Goal: Information Seeking & Learning: Check status

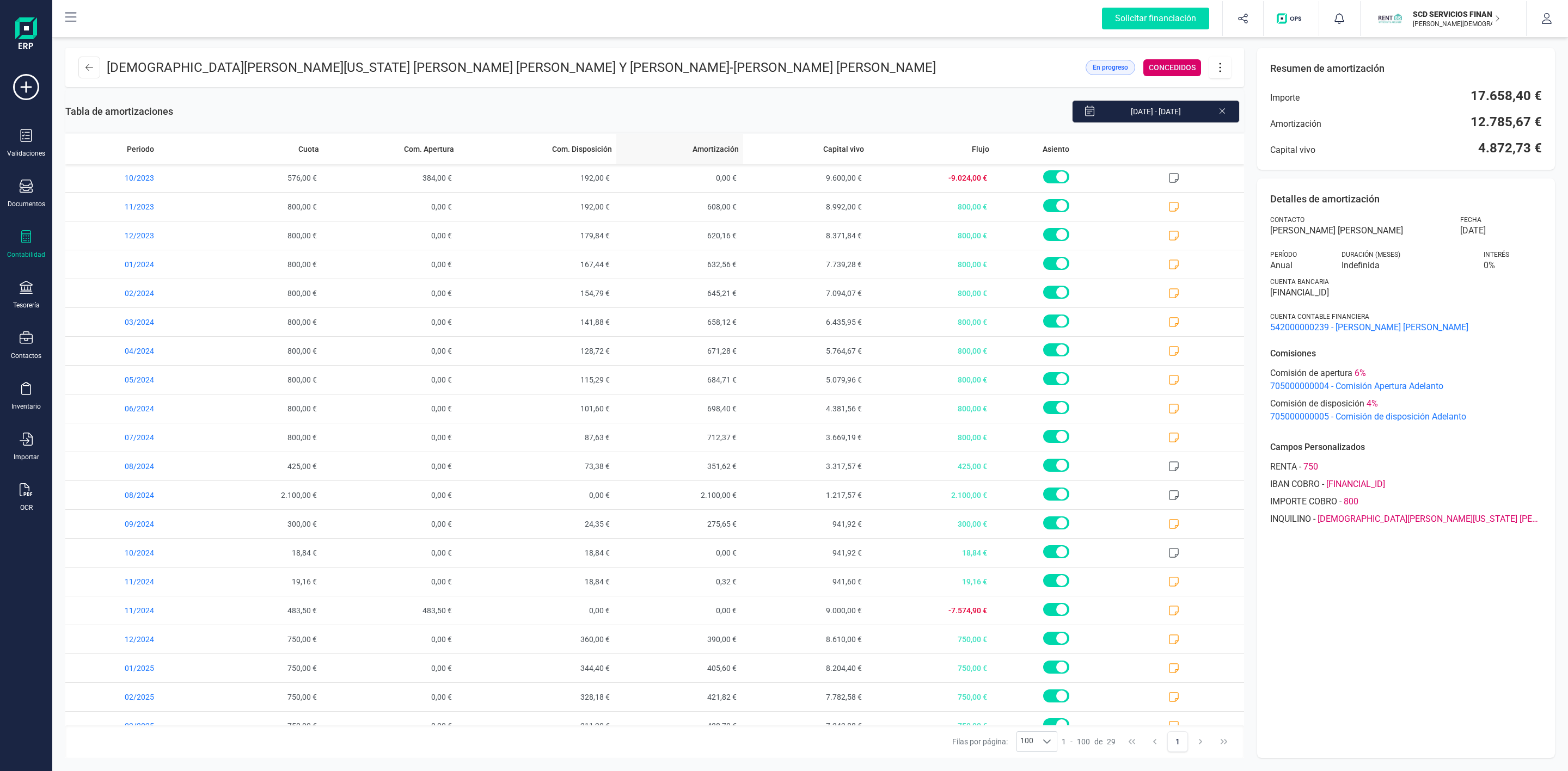
scroll to position [282, 0]
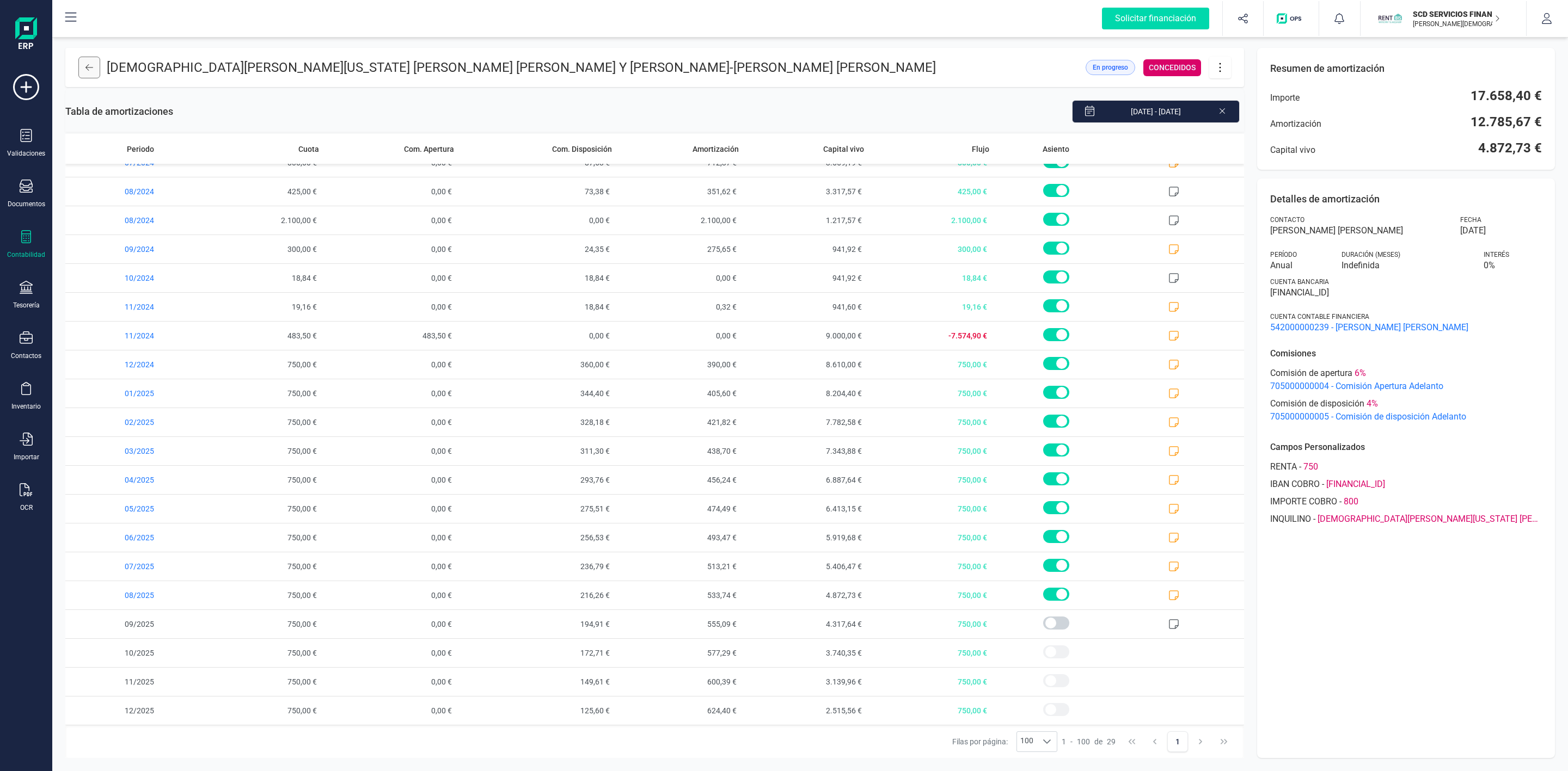
click at [93, 68] on button at bounding box center [89, 68] width 22 height 22
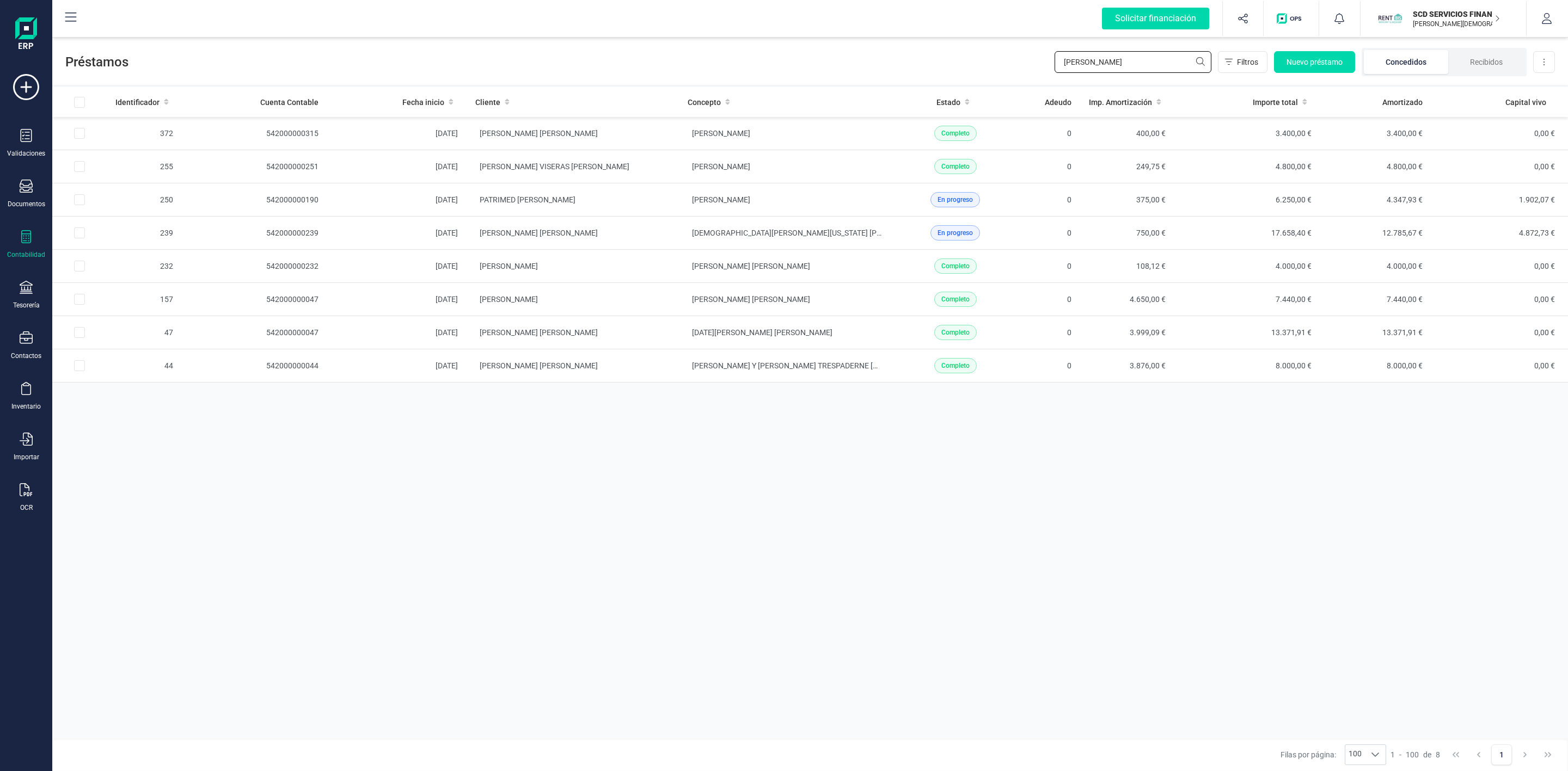
drag, startPoint x: 1175, startPoint y: 62, endPoint x: 931, endPoint y: 66, distance: 244.0
click at [900, 57] on div "Préstamos [PERSON_NAME] Nuevo préstamo Concedidos Recibidos Descargar Excel" at bounding box center [810, 60] width 1516 height 50
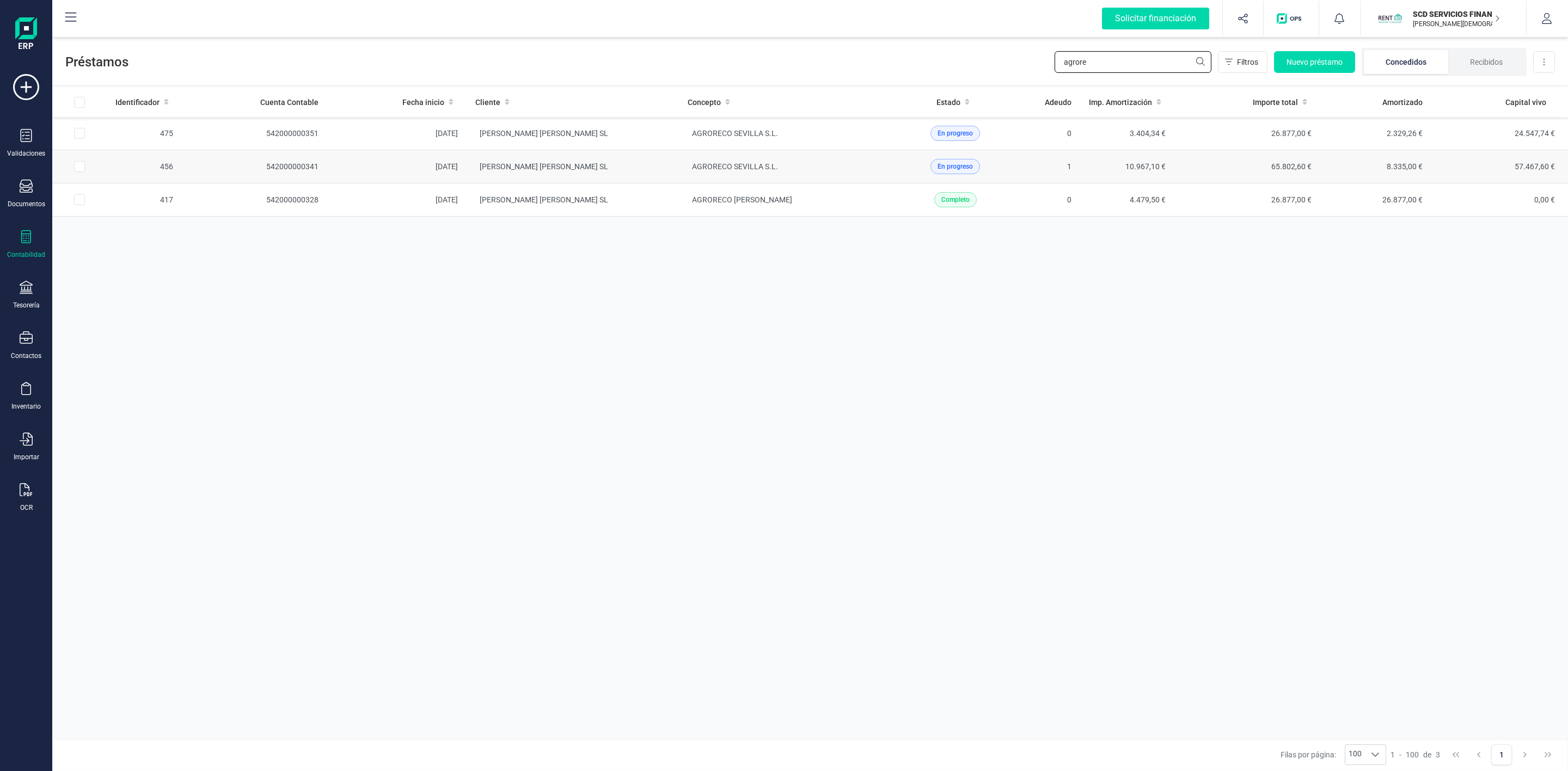
type input "agrore"
click at [891, 169] on td "En progreso" at bounding box center [955, 167] width 128 height 33
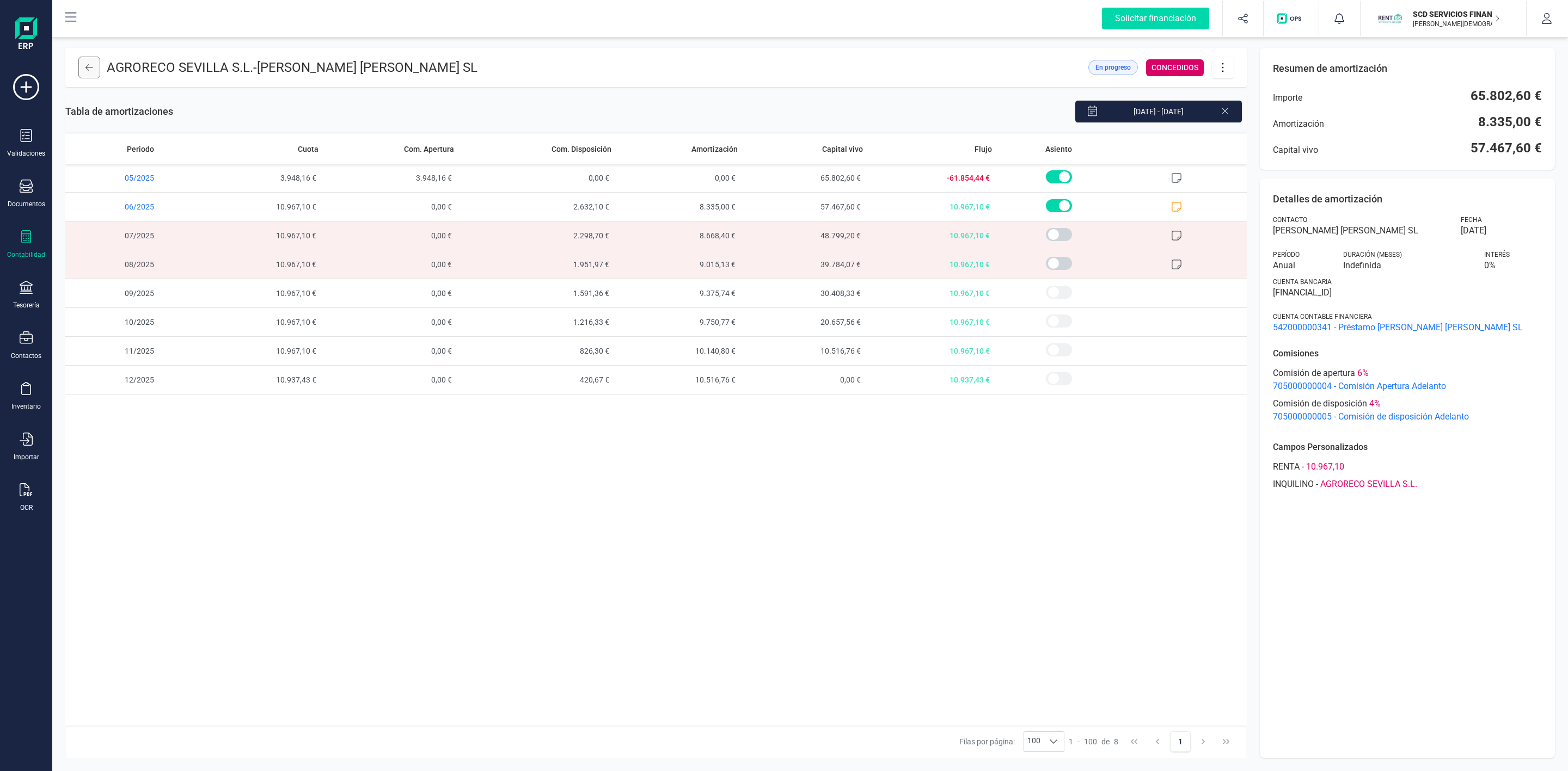
click at [87, 71] on icon at bounding box center [89, 68] width 8 height 9
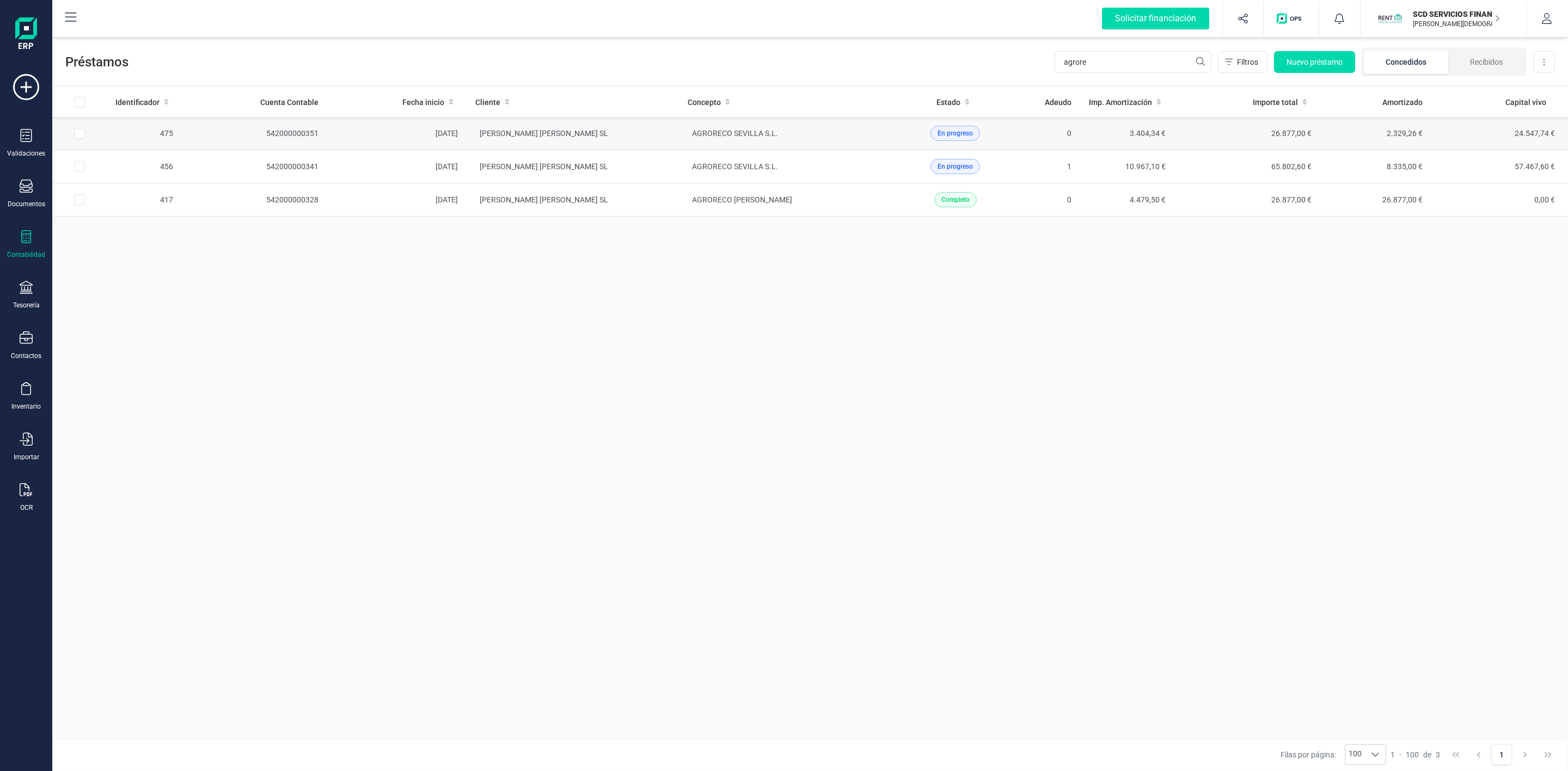
click at [884, 138] on td "AGRORECO SEVILLA S.L." at bounding box center [785, 133] width 212 height 33
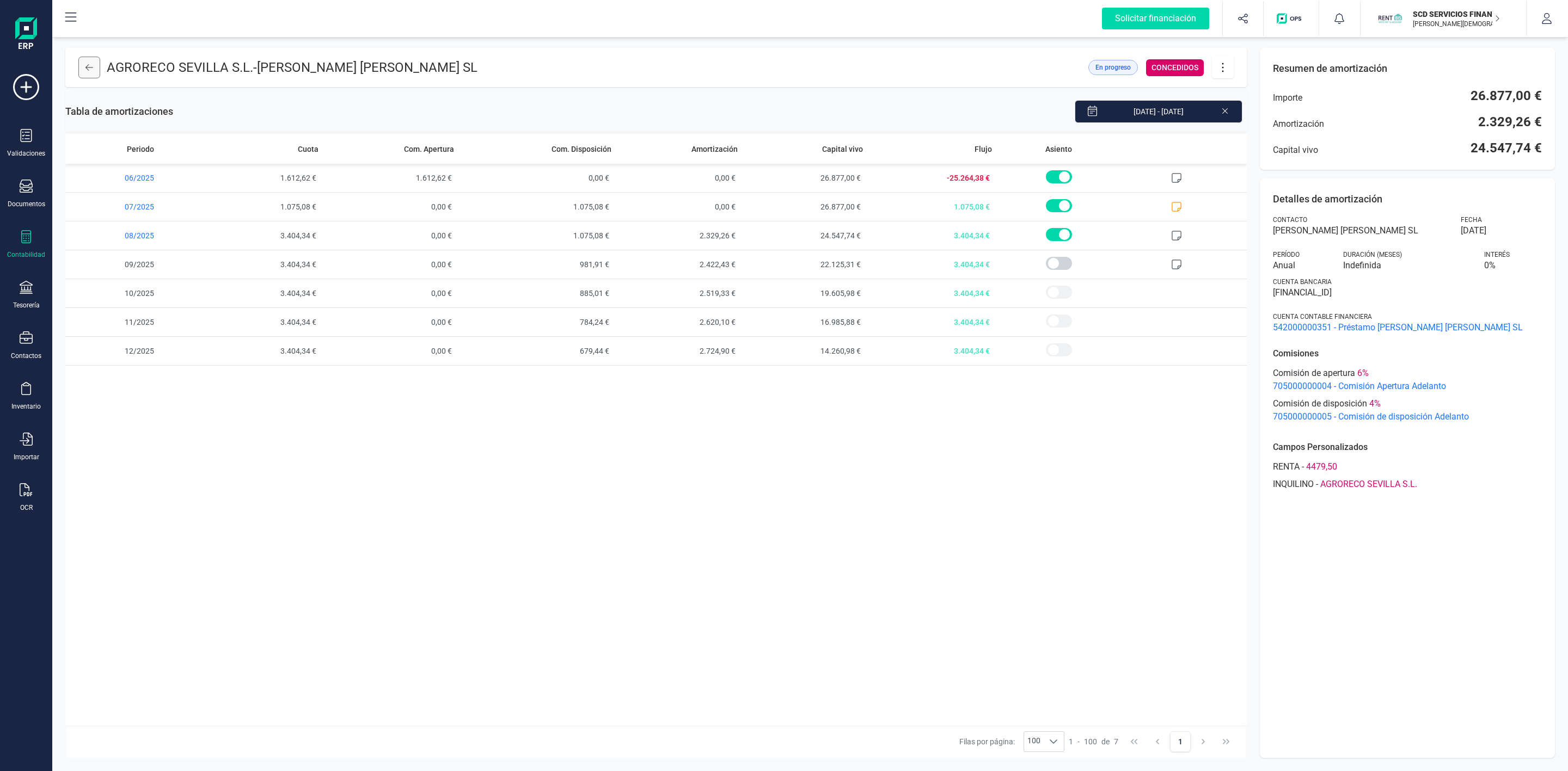
click at [84, 65] on button at bounding box center [89, 68] width 22 height 22
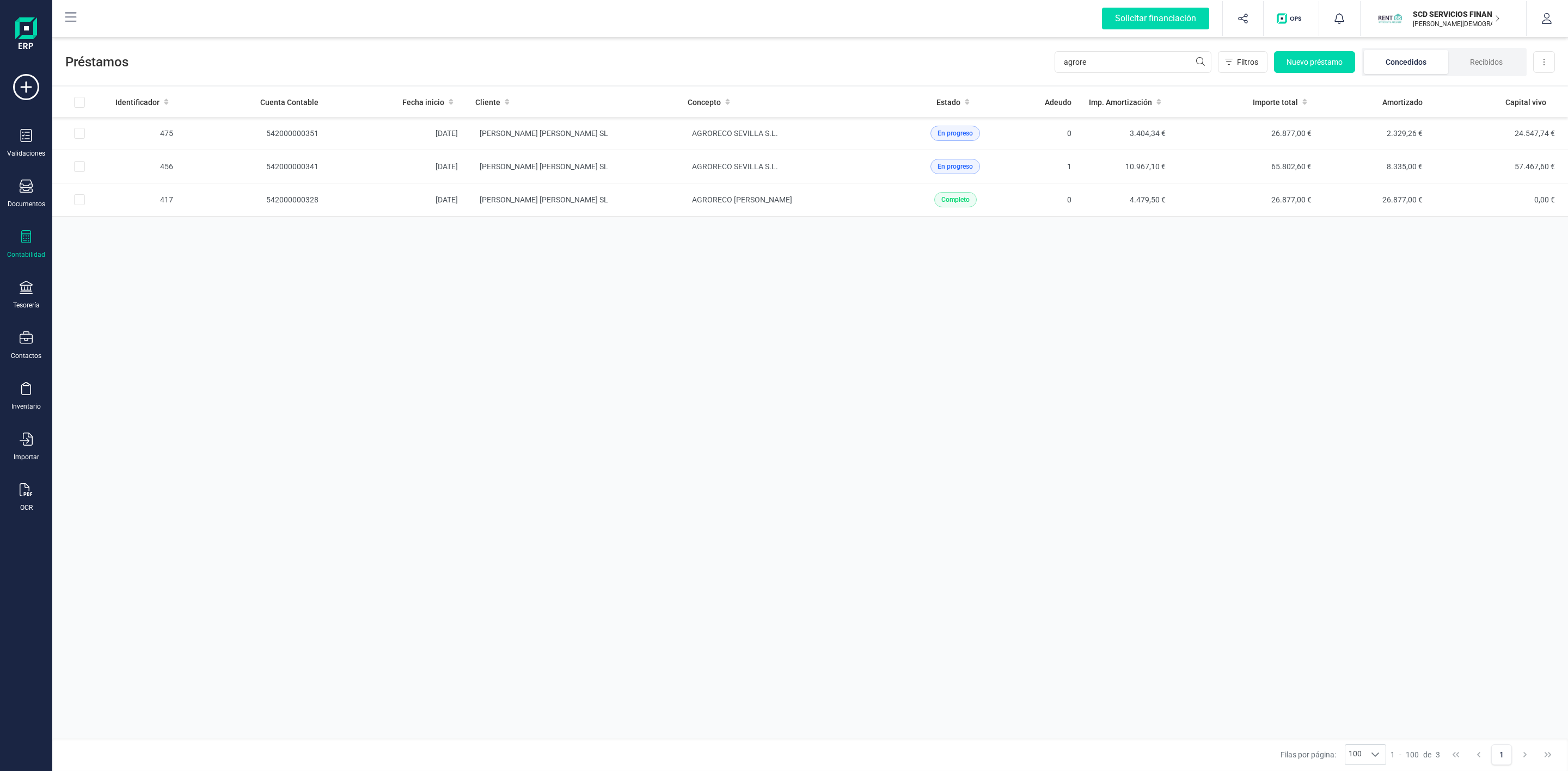
click at [26, 249] on div "Contabilidad" at bounding box center [26, 244] width 44 height 29
click at [119, 280] on span "Préstamos" at bounding box center [115, 278] width 65 height 13
drag, startPoint x: 1003, startPoint y: 65, endPoint x: 996, endPoint y: 65, distance: 7.0
click at [996, 65] on div "Préstamos agrore Filtros Nuevo préstamo Concedidos Recibidos Descargar Excel" at bounding box center [810, 60] width 1516 height 50
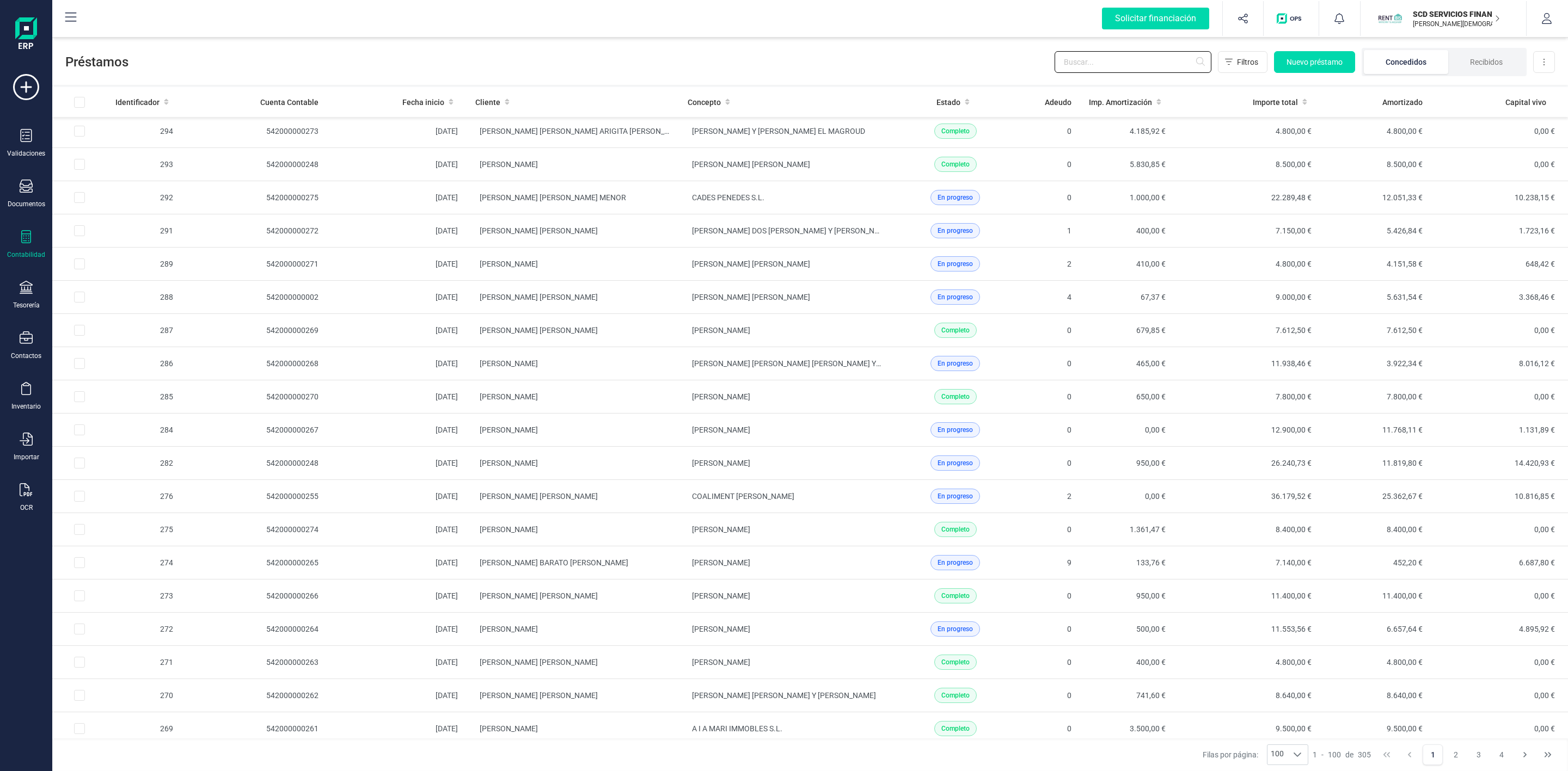
scroll to position [2695, 0]
click at [25, 287] on icon at bounding box center [26, 287] width 13 height 13
click at [121, 180] on span "Cuentas bancarias" at bounding box center [133, 185] width 96 height 13
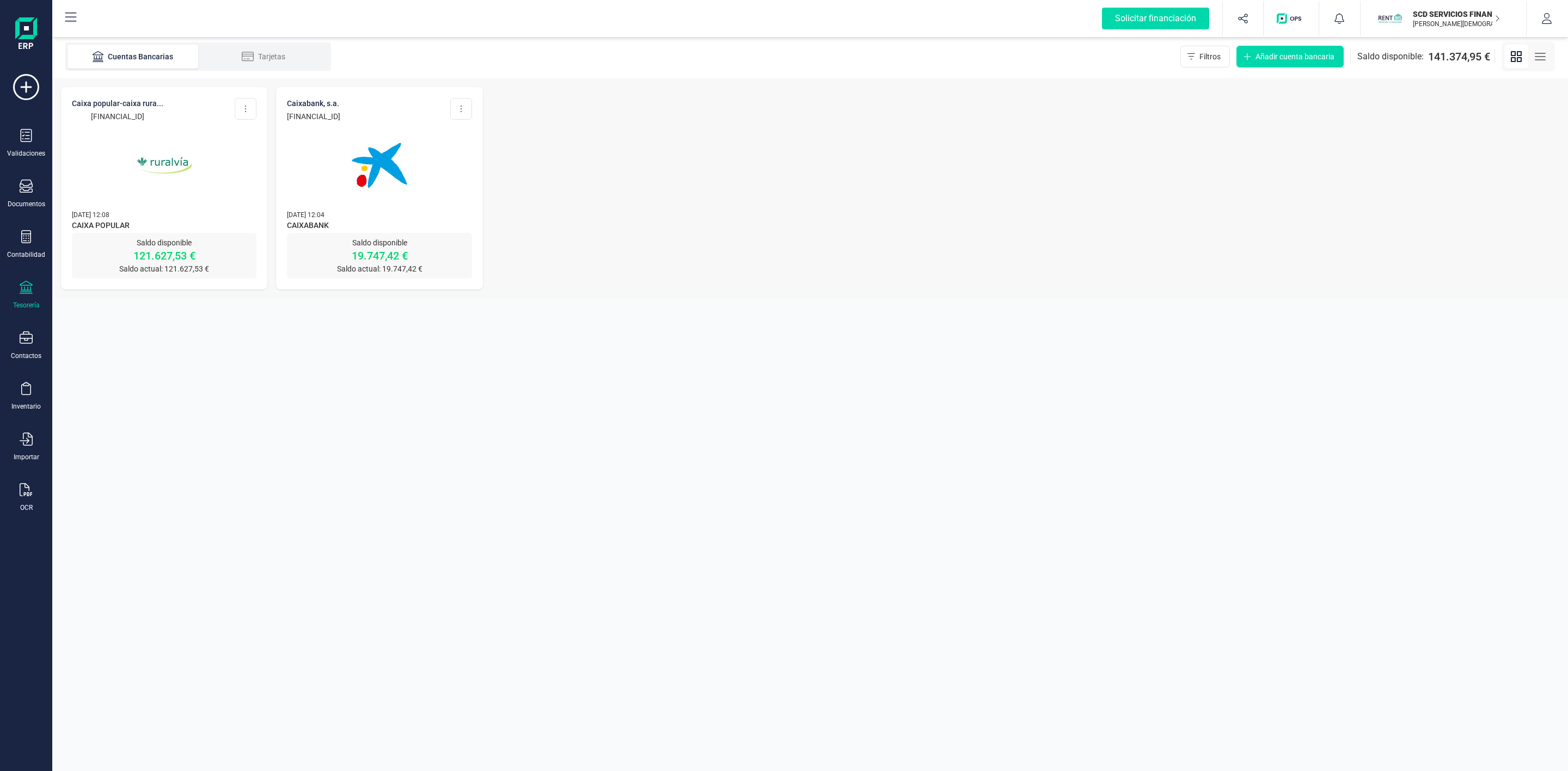
click at [147, 110] on div "CAIXA POPULAR-CAIXA RURA... [FINANCIAL_ID]" at bounding box center [117, 110] width 91 height 24
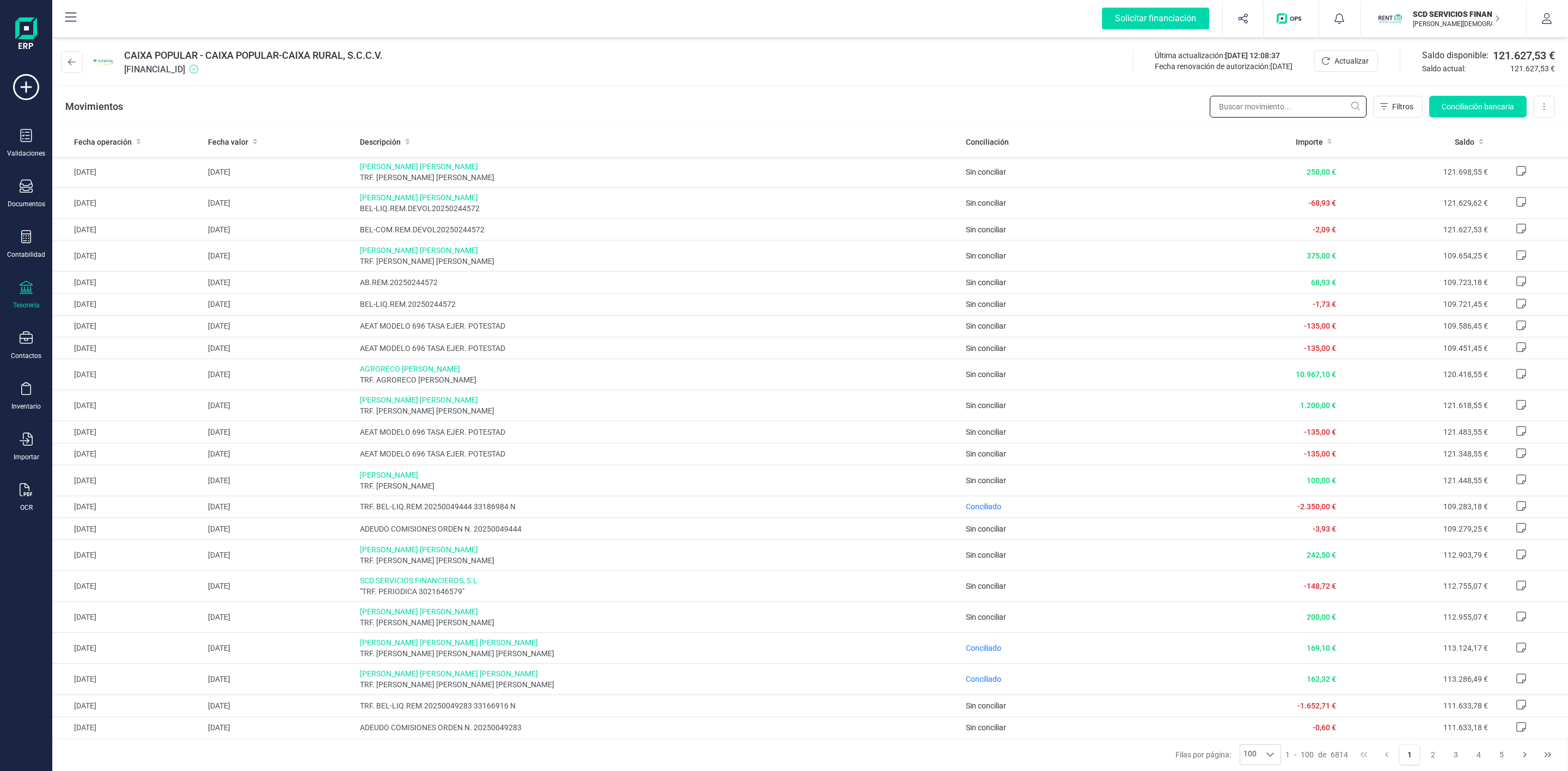
click at [1267, 100] on input "text" at bounding box center [1288, 106] width 157 height 22
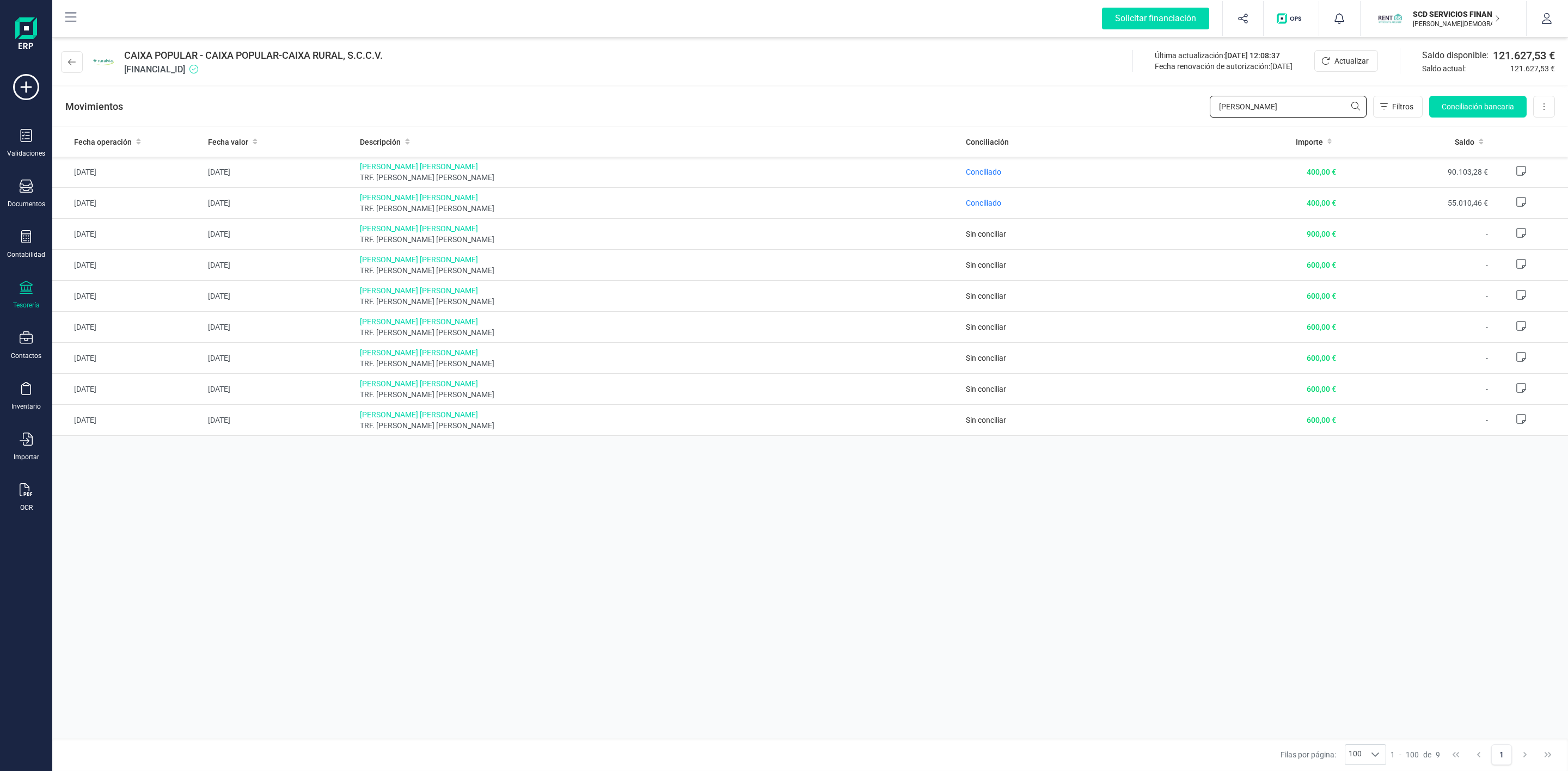
type input "[PERSON_NAME]"
click at [29, 242] on icon at bounding box center [26, 236] width 10 height 13
click at [121, 276] on span "Préstamos" at bounding box center [117, 278] width 65 height 13
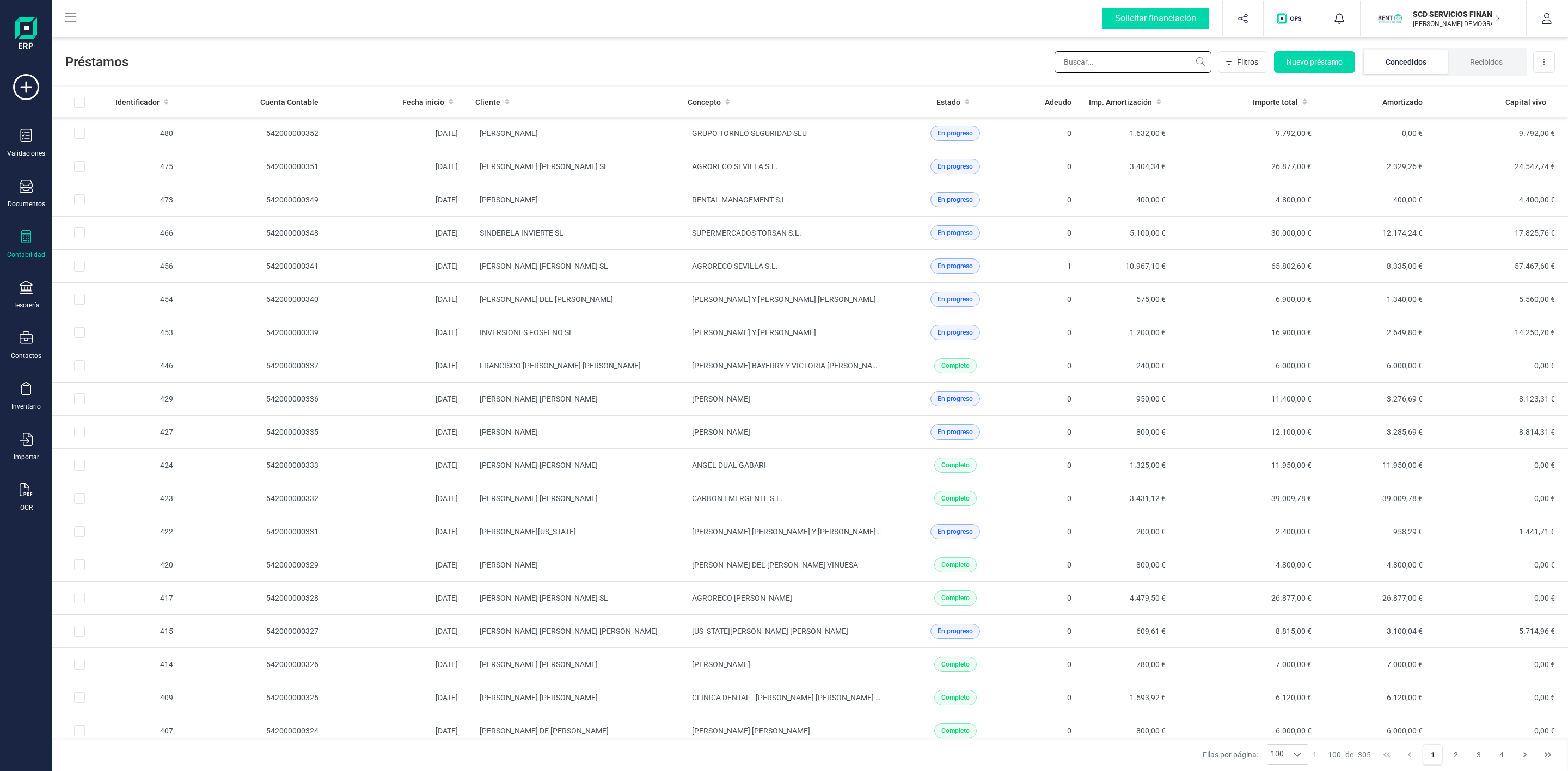
click at [1110, 58] on input "text" at bounding box center [1133, 62] width 157 height 22
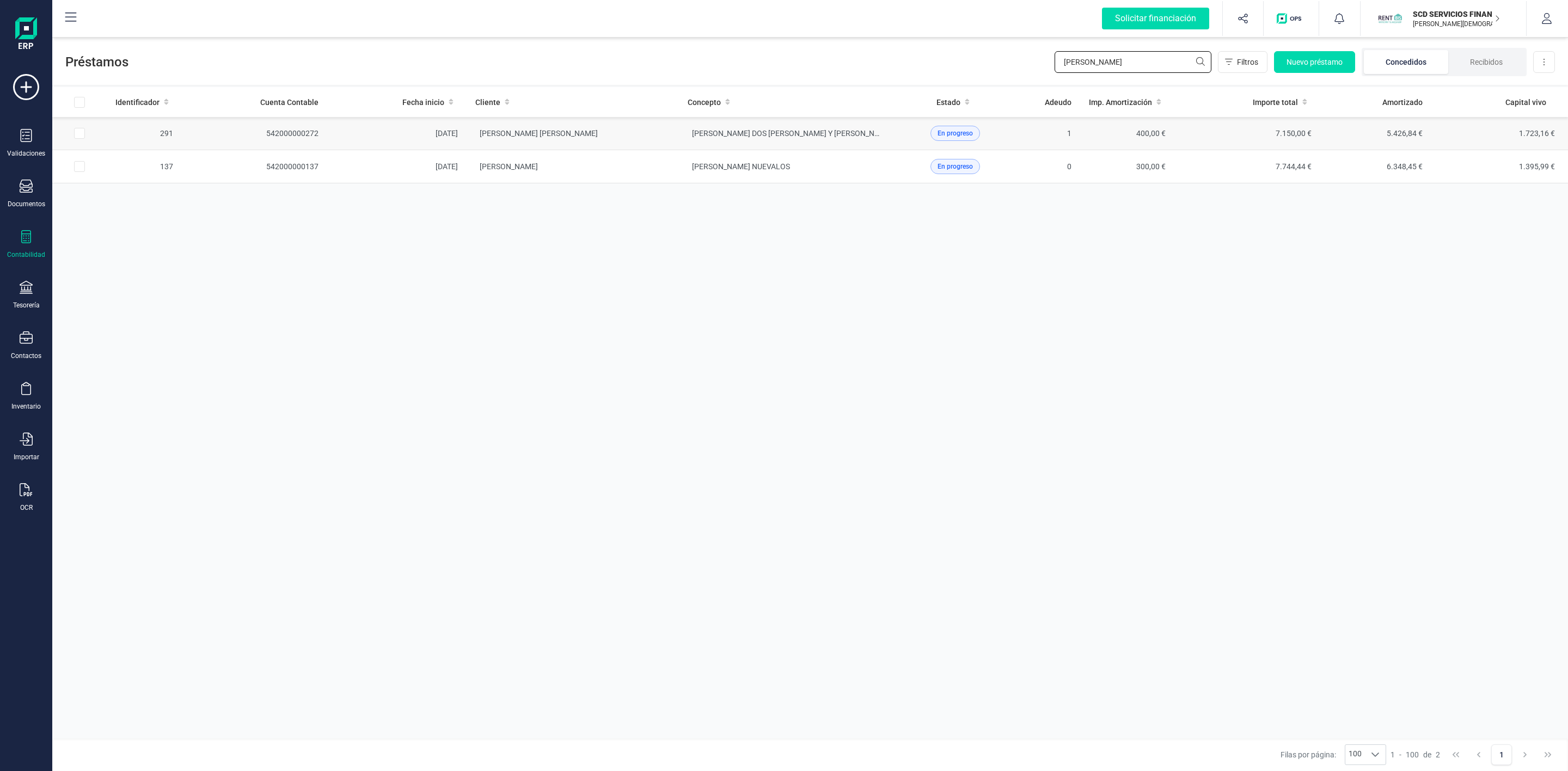
type input "[PERSON_NAME]"
click at [668, 131] on td "[PERSON_NAME] [PERSON_NAME]" at bounding box center [573, 133] width 212 height 33
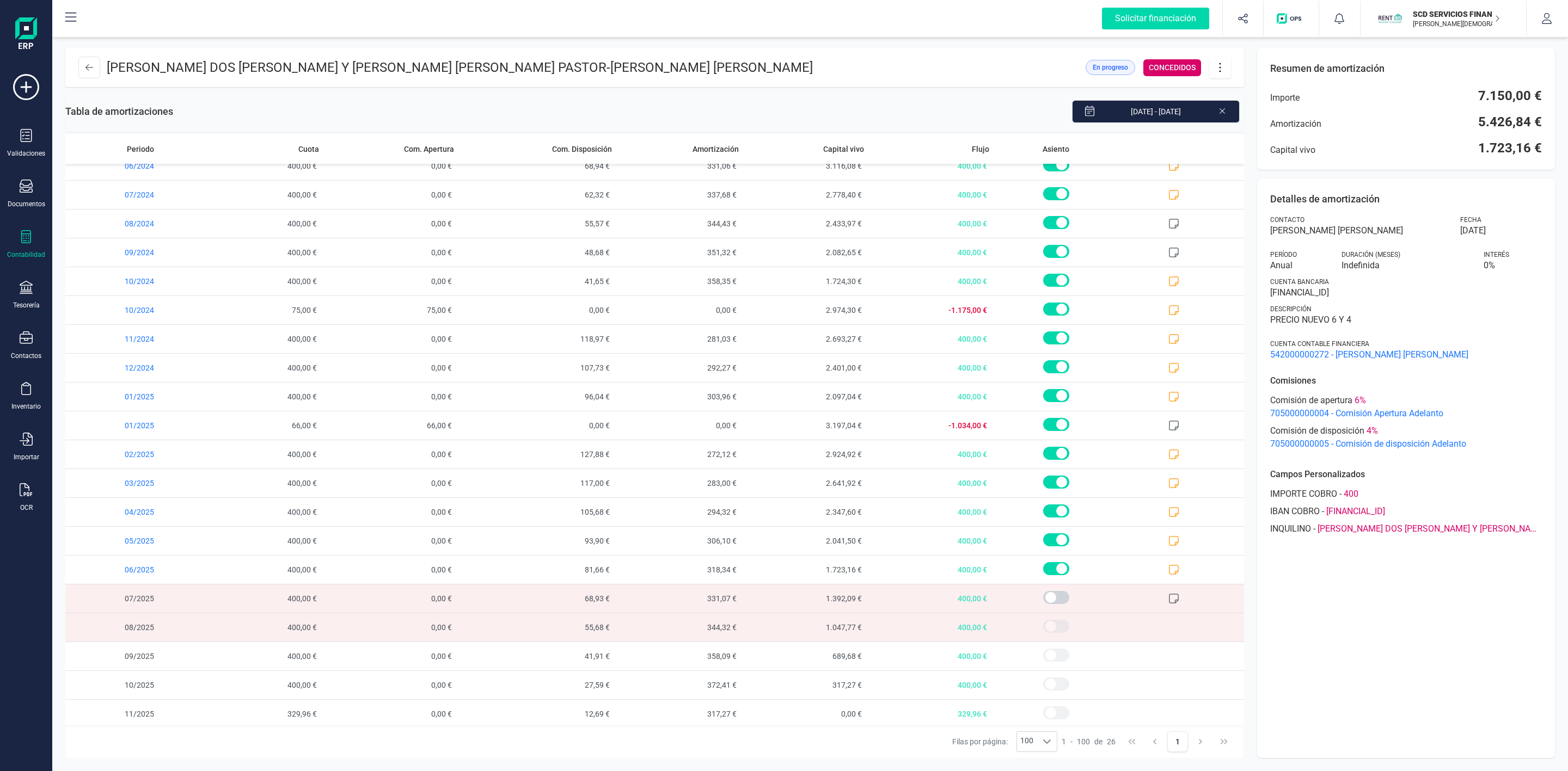
scroll to position [195, 0]
click at [583, 598] on span "68,93 €" at bounding box center [537, 595] width 158 height 29
click at [579, 596] on span "68,93 €" at bounding box center [537, 595] width 158 height 29
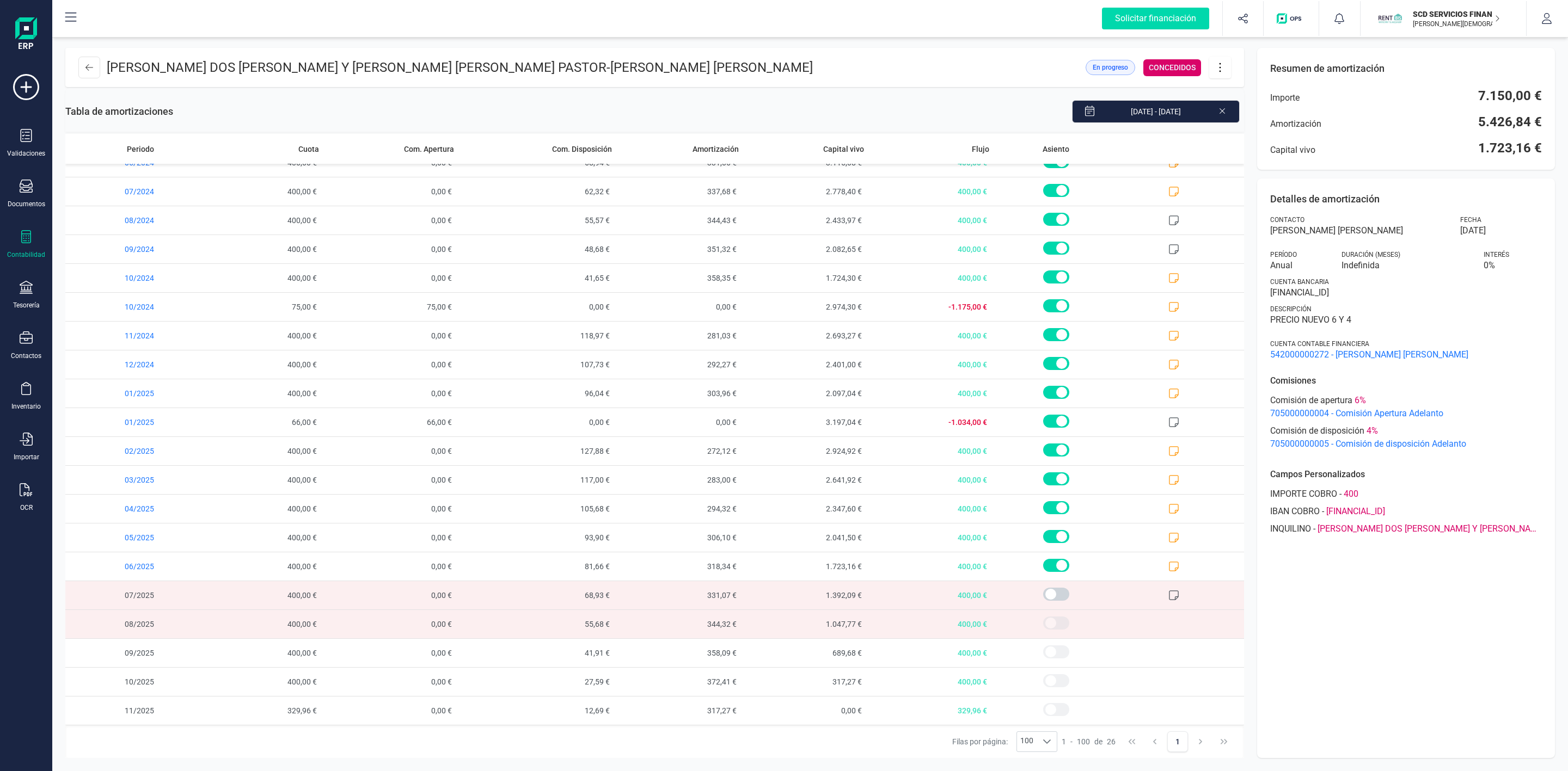
click at [802, 746] on div "[PERSON_NAME] por página: 100 100 100 1 - 100 de 26 1" at bounding box center [654, 742] width 1178 height 33
click at [29, 232] on icon at bounding box center [26, 236] width 13 height 13
click at [116, 277] on span "Préstamos" at bounding box center [115, 278] width 65 height 13
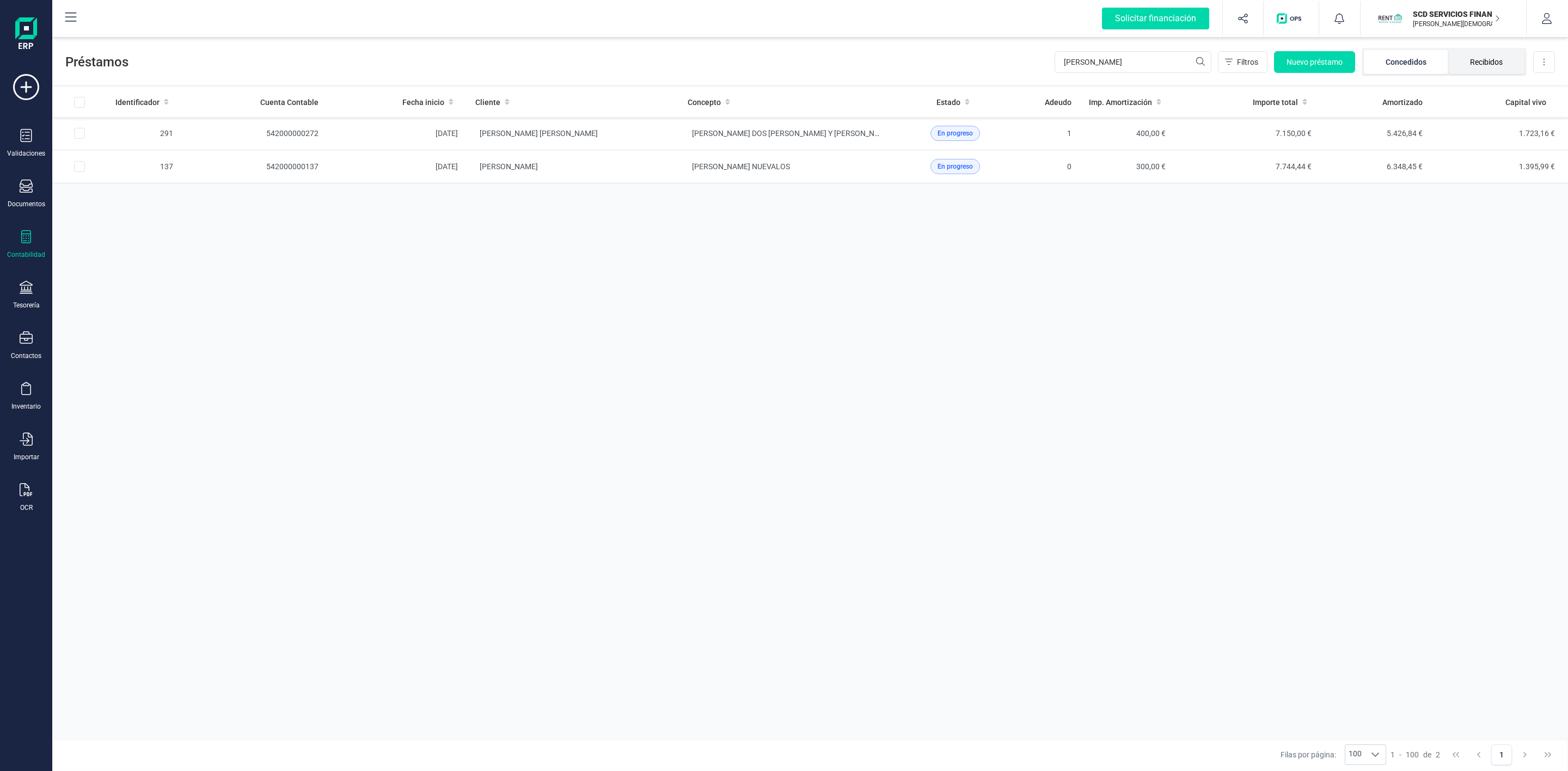
click at [1510, 61] on li "Recibidos" at bounding box center [1486, 61] width 76 height 24
click at [1500, 59] on li "Recibidos" at bounding box center [1486, 61] width 78 height 24
click at [21, 280] on div "Validaciones Documentos Documentos Presupuestos Pedidos Albaranes Facturas Fact…" at bounding box center [26, 298] width 44 height 447
click at [19, 302] on div "Tesorería" at bounding box center [26, 305] width 27 height 9
click at [119, 187] on span "Cuentas bancarias" at bounding box center [133, 185] width 96 height 13
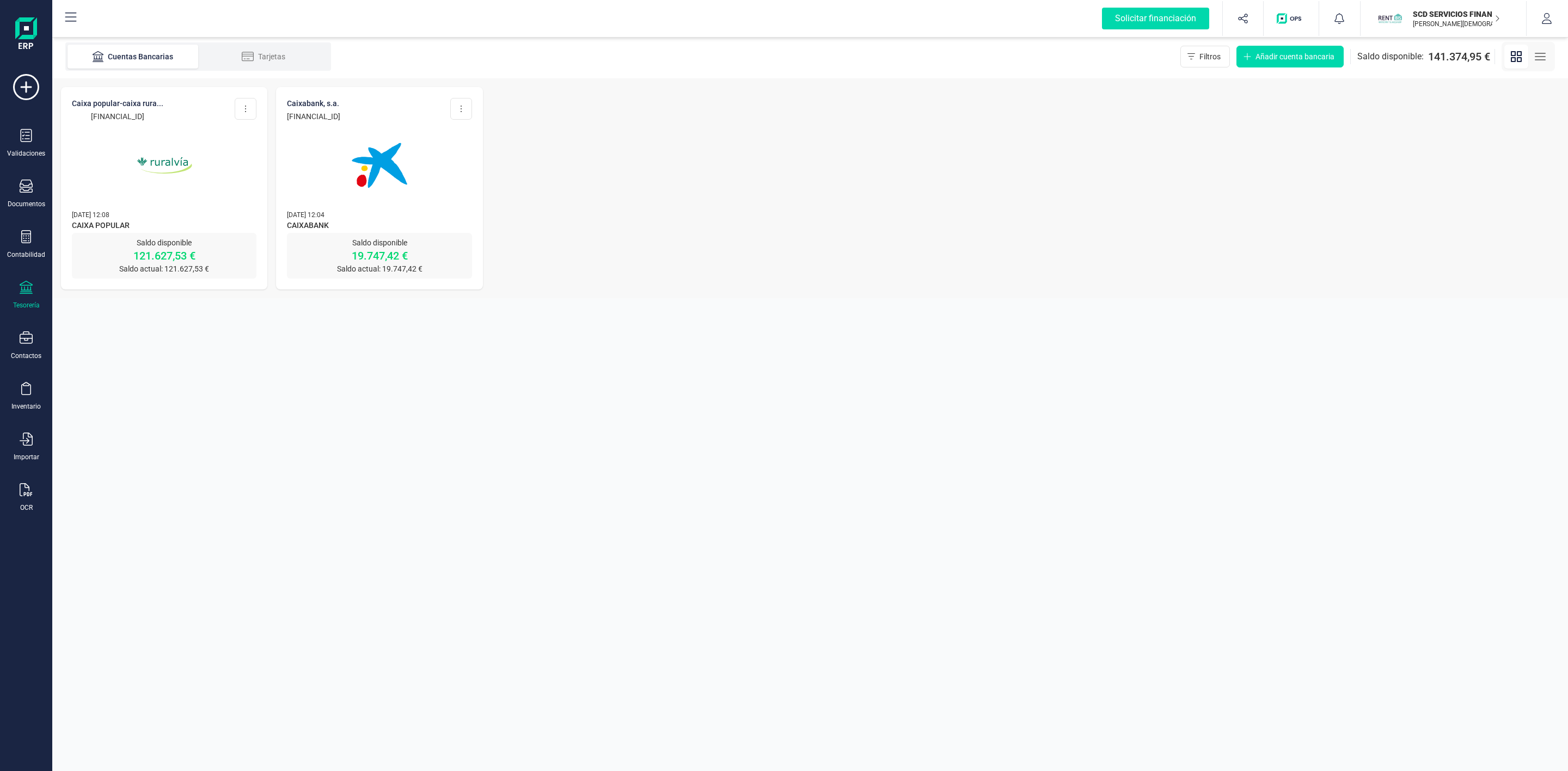
click at [233, 148] on div at bounding box center [164, 159] width 184 height 74
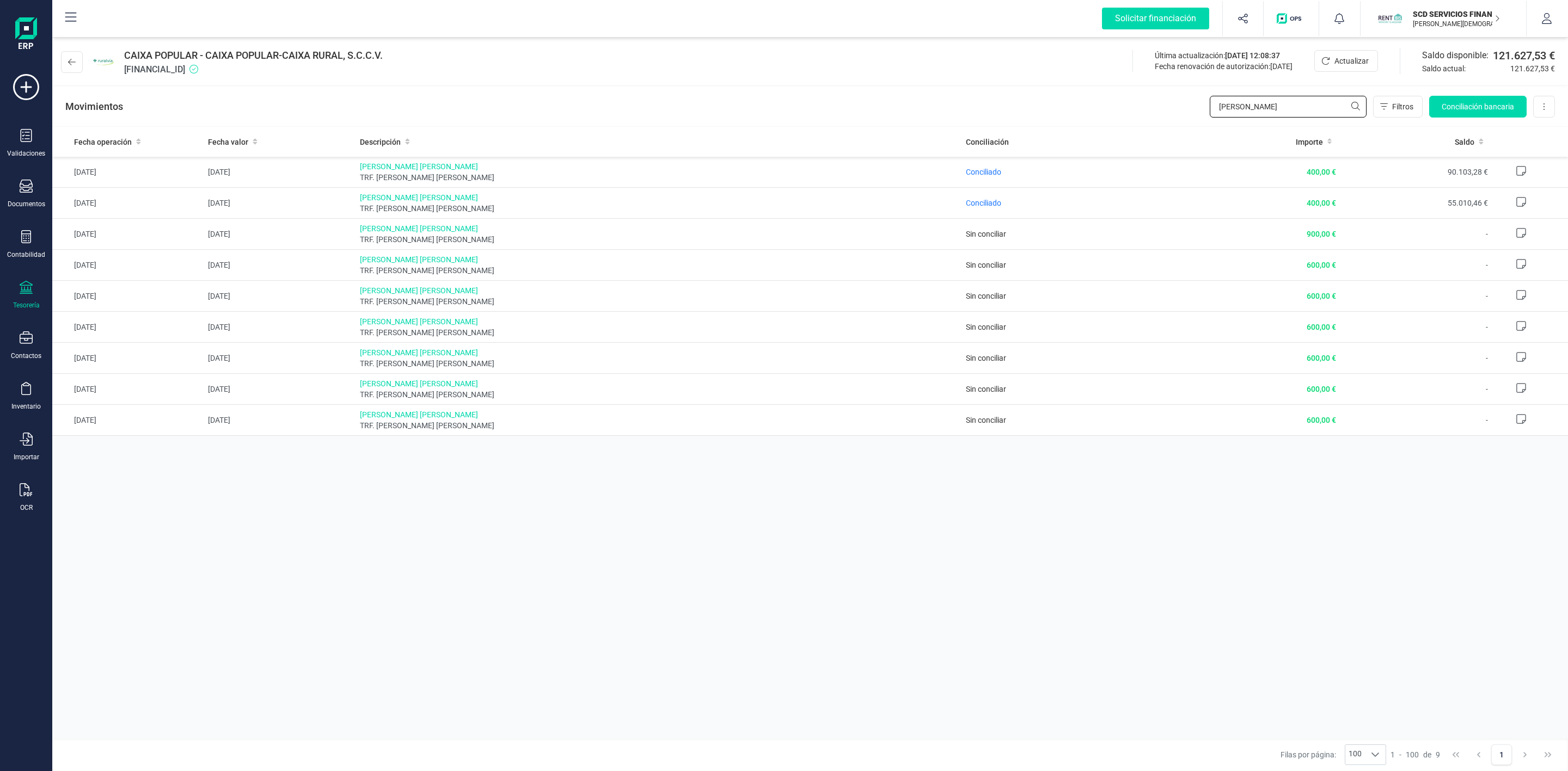
drag, startPoint x: 1284, startPoint y: 106, endPoint x: 1209, endPoint y: 110, distance: 75.1
click at [1212, 110] on input "[PERSON_NAME]" at bounding box center [1288, 106] width 157 height 22
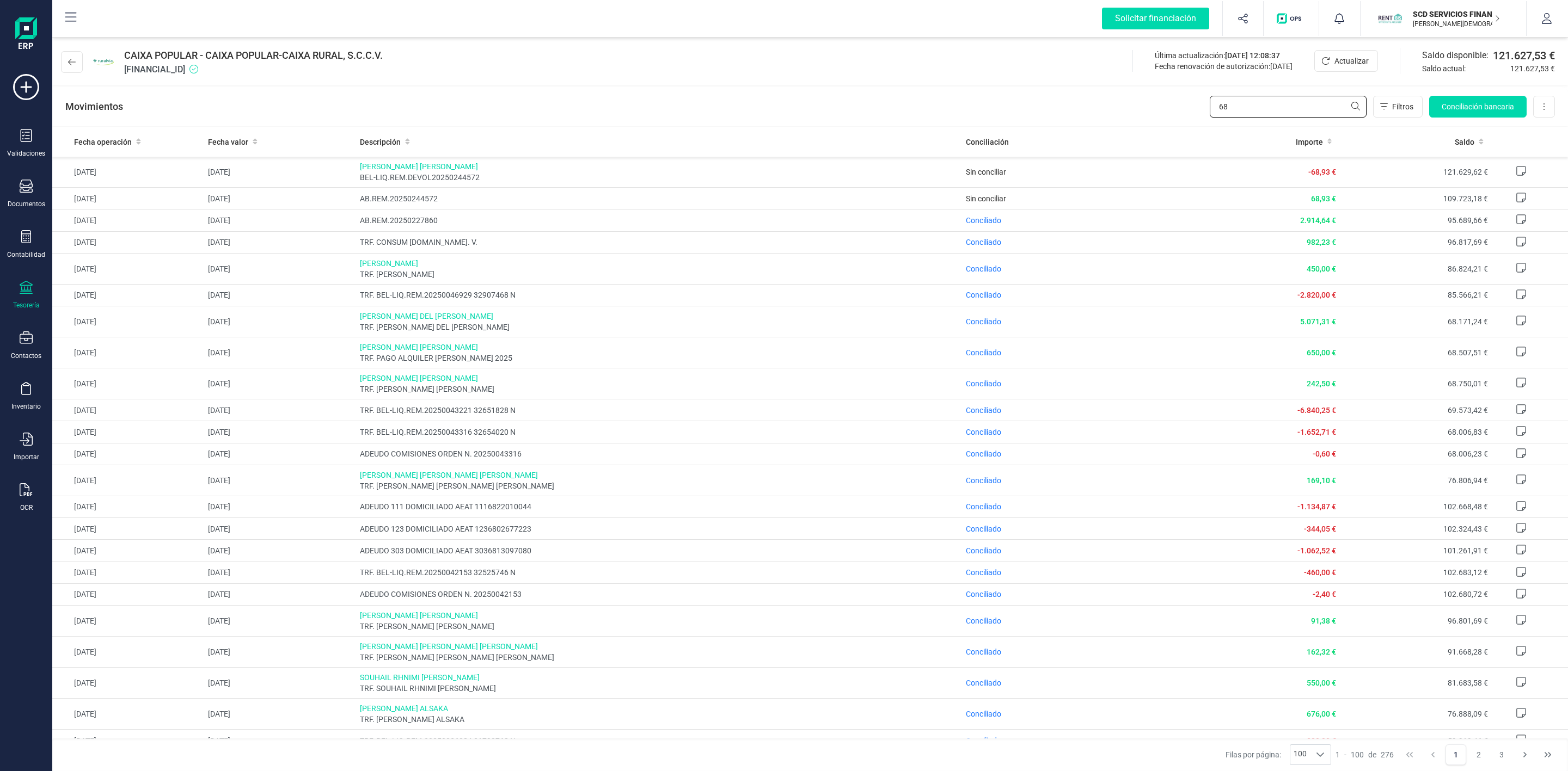
type input "68"
click at [20, 245] on div at bounding box center [26, 238] width 13 height 16
click at [105, 278] on span "Préstamos" at bounding box center [117, 278] width 65 height 13
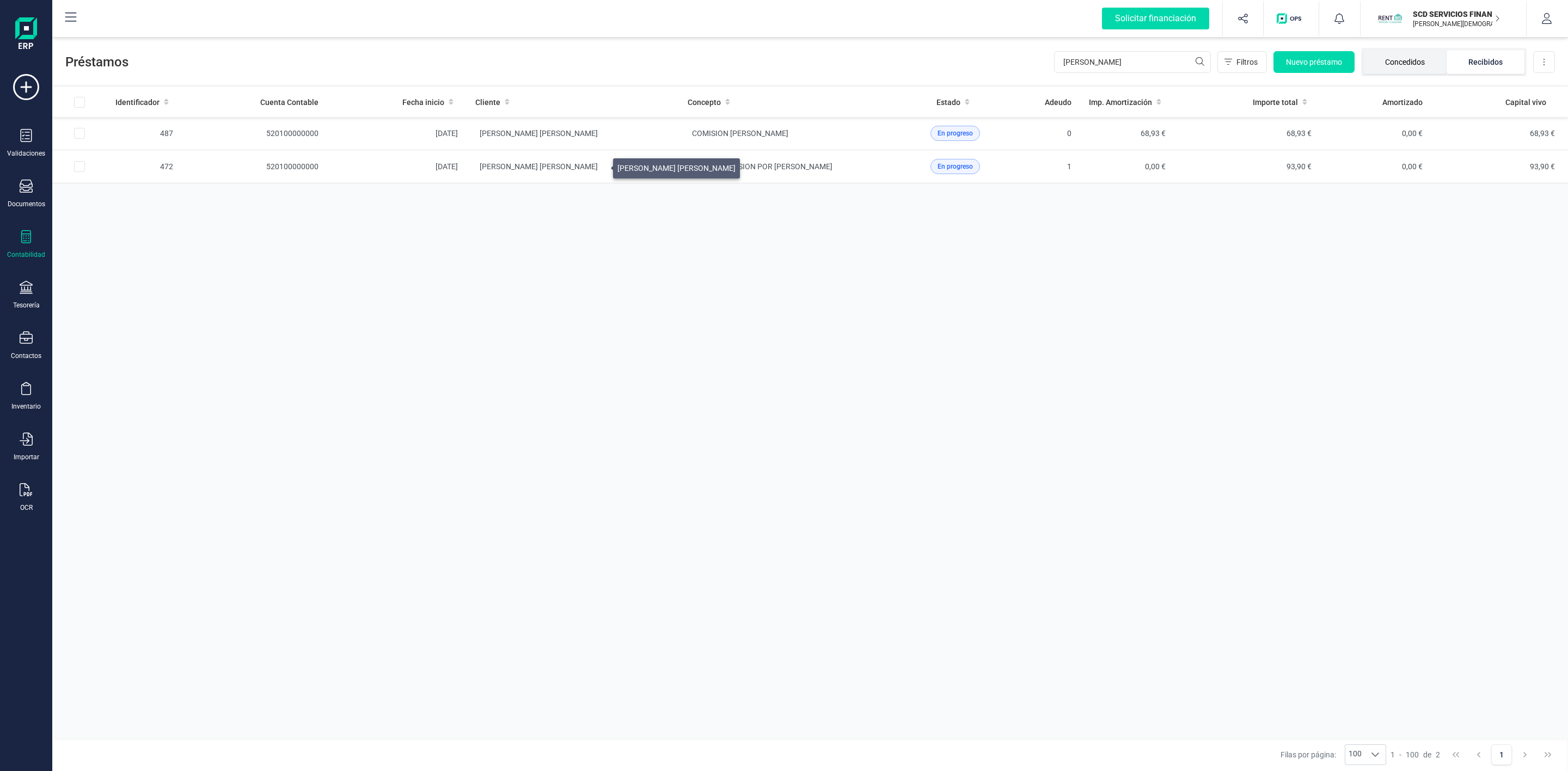
click at [1405, 67] on li "Concedidos" at bounding box center [1405, 61] width 83 height 24
click at [642, 132] on td "[PERSON_NAME] [PERSON_NAME]" at bounding box center [573, 133] width 212 height 33
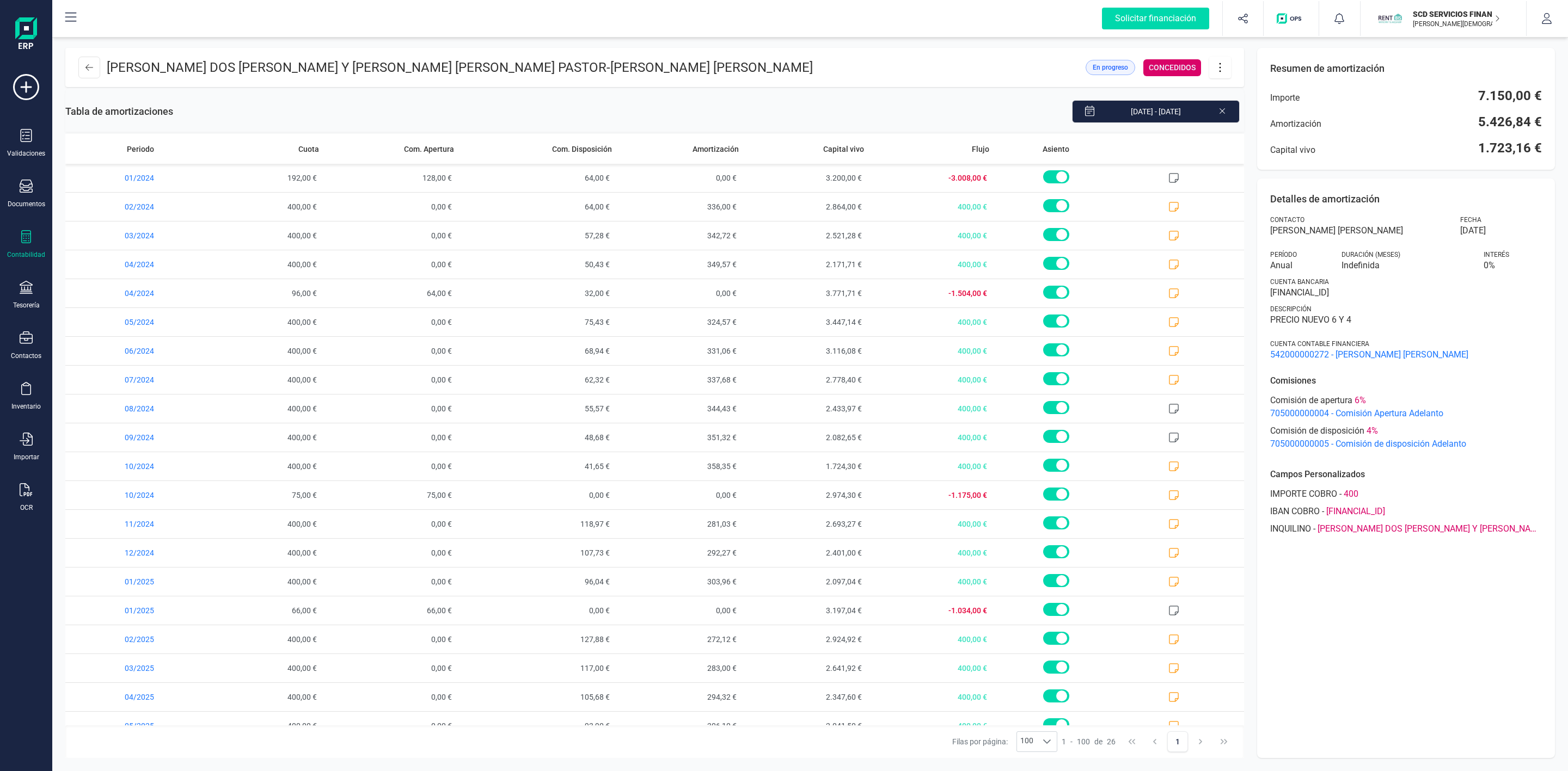
click at [1219, 68] on icon at bounding box center [1220, 68] width 21 height 12
click at [1244, 144] on span "Descargar en PDF" at bounding box center [1281, 144] width 100 height 9
click at [89, 61] on button at bounding box center [89, 68] width 22 height 22
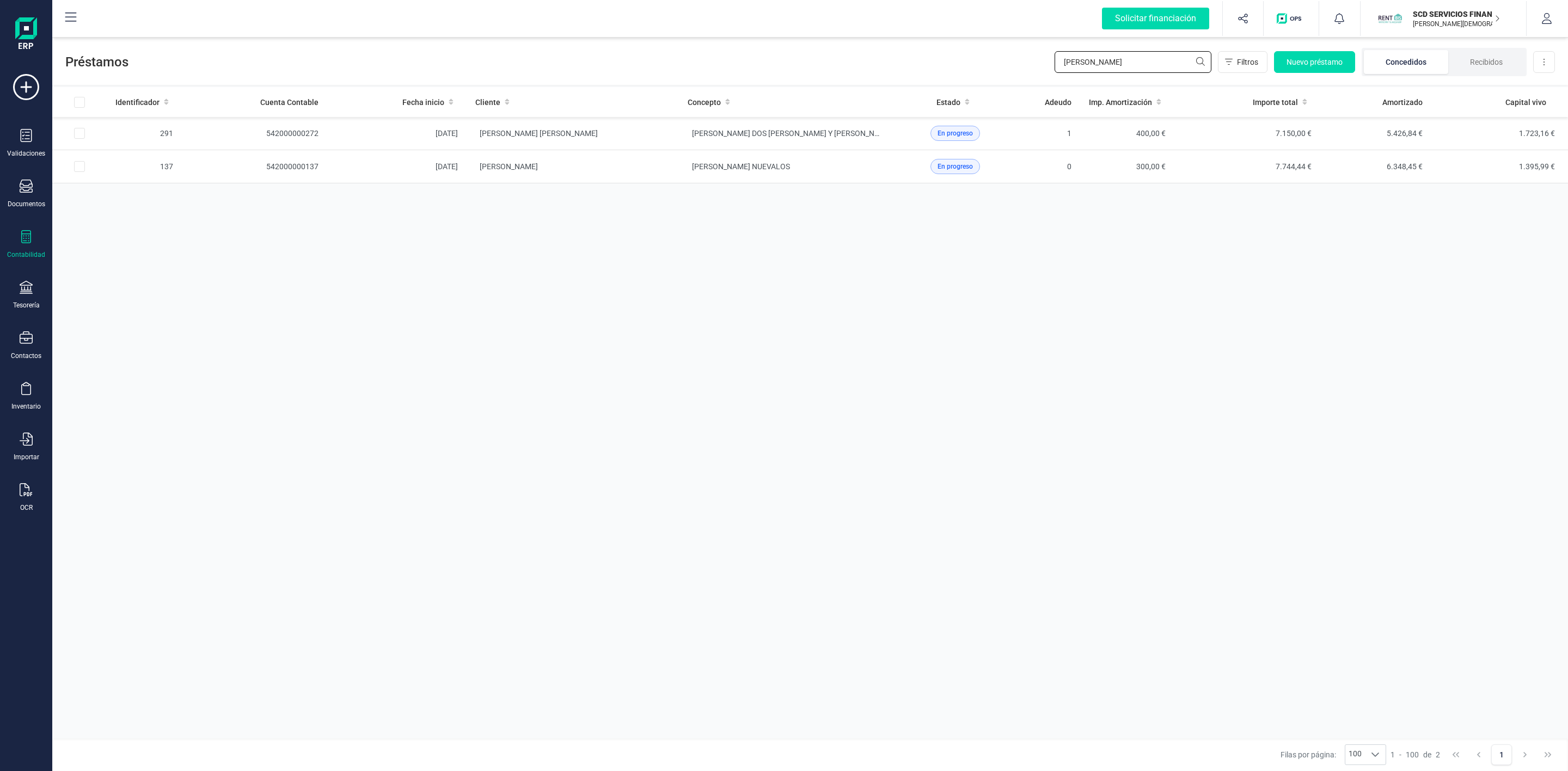
drag, startPoint x: 1107, startPoint y: 66, endPoint x: 940, endPoint y: 54, distance: 167.4
click at [956, 58] on div "Préstamos [PERSON_NAME] Filtros Nuevo préstamo Concedidos Recibidos Descargar E…" at bounding box center [810, 60] width 1516 height 50
type input "[PERSON_NAME] mo"
click at [646, 139] on td "[PERSON_NAME]" at bounding box center [573, 133] width 212 height 33
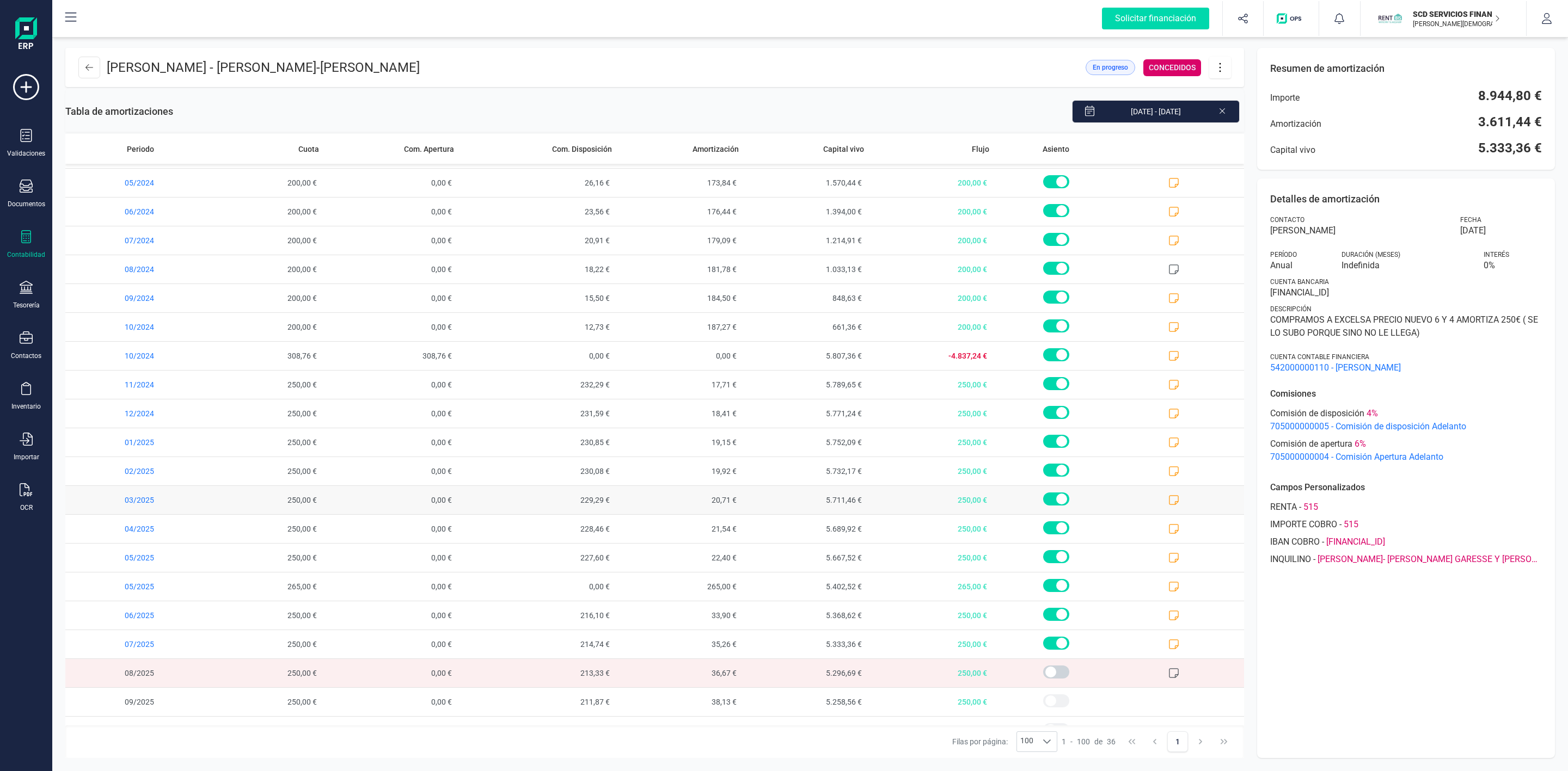
scroll to position [486, 0]
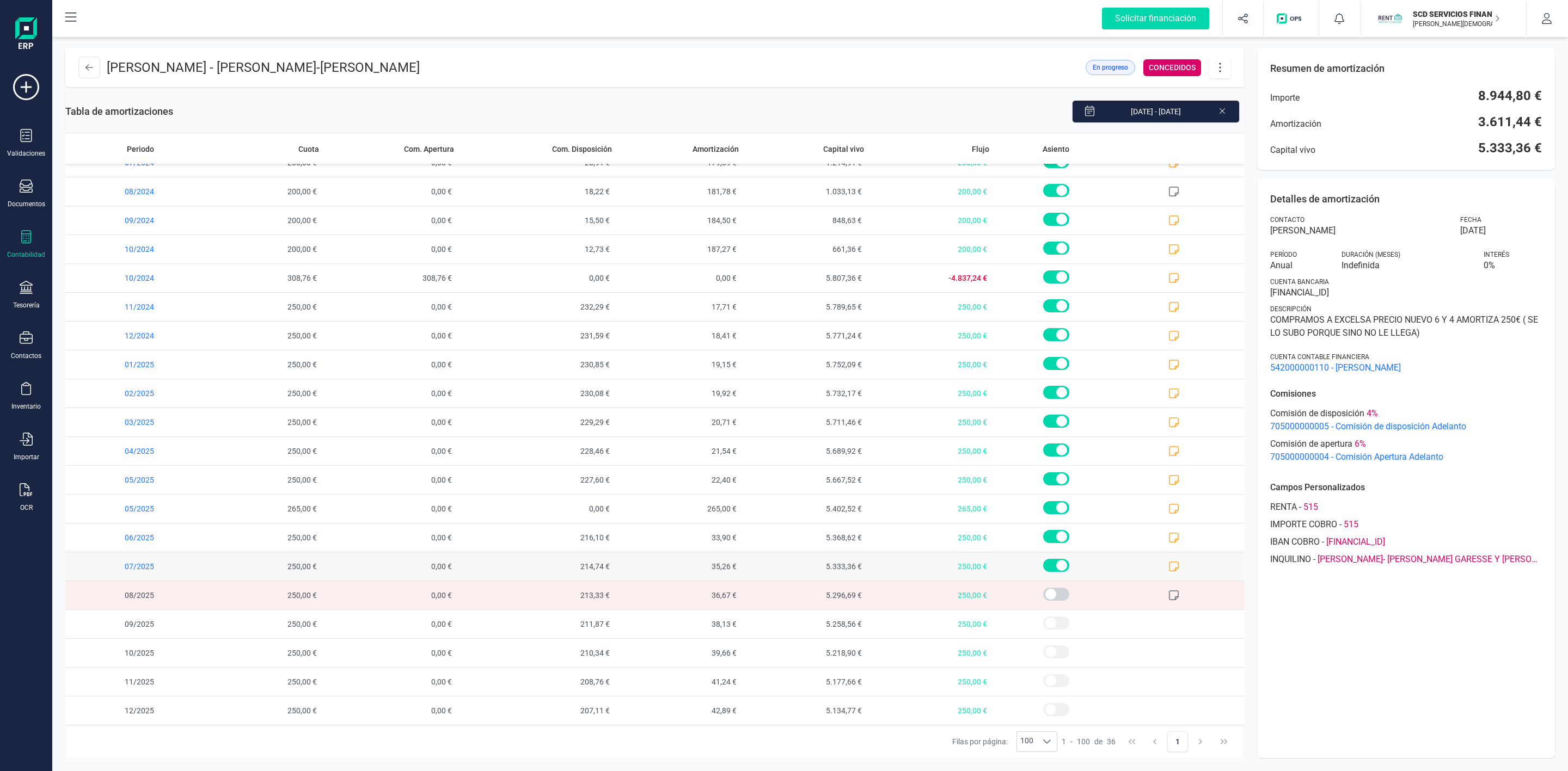
click at [1168, 564] on icon at bounding box center [1174, 567] width 11 height 11
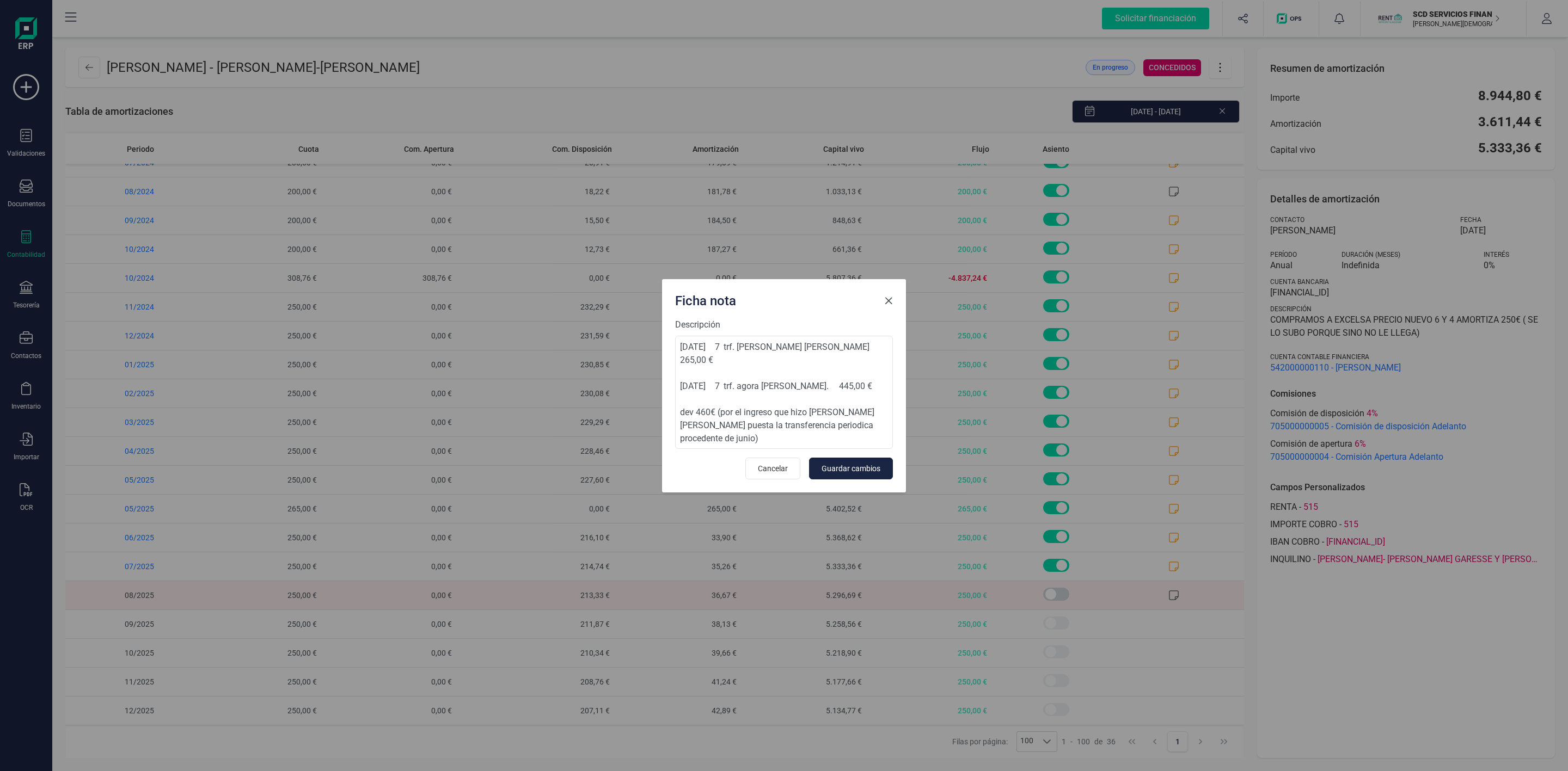
click at [889, 301] on span "Close" at bounding box center [889, 301] width 9 height 9
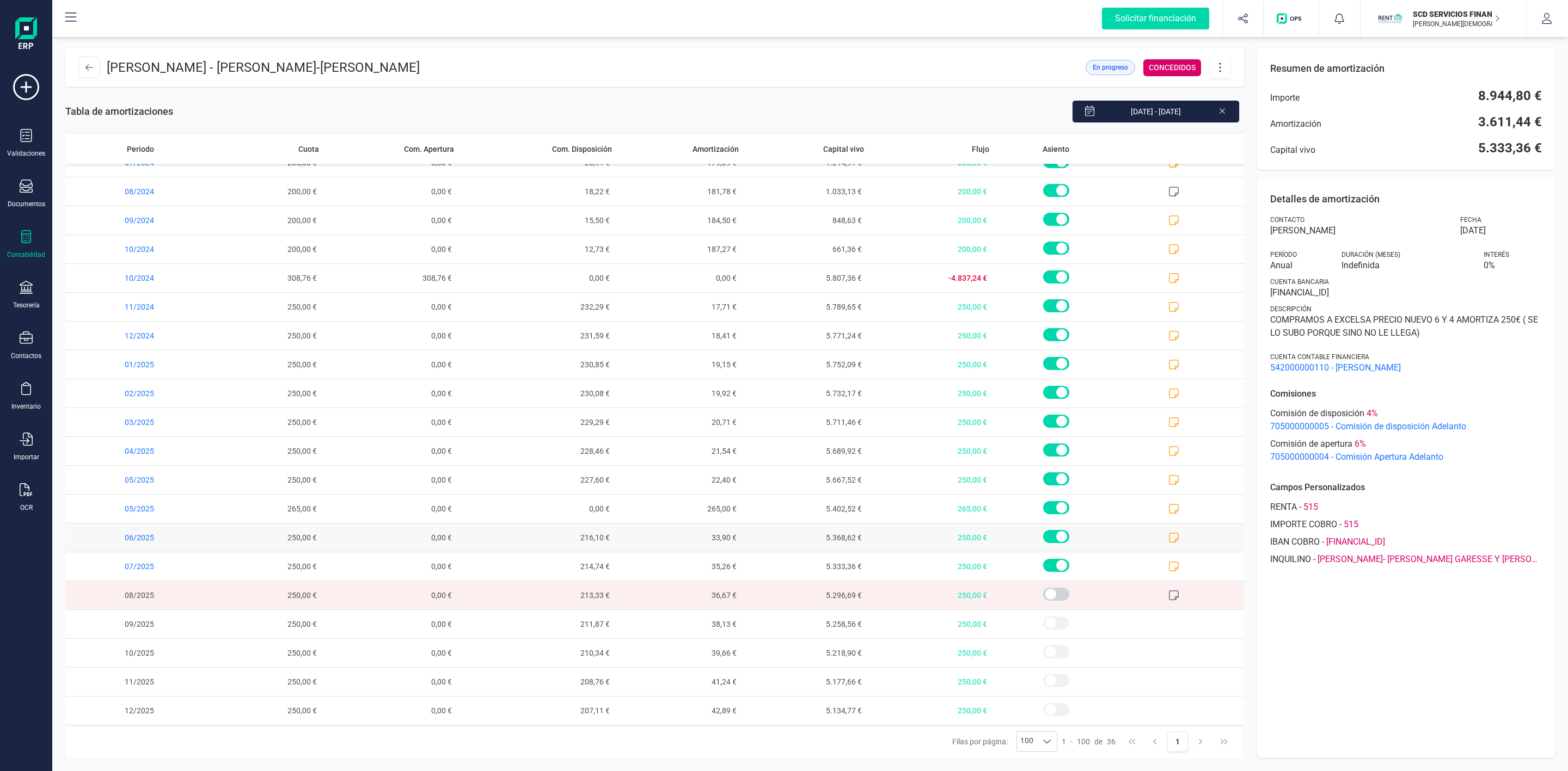
click at [1168, 534] on icon at bounding box center [1174, 538] width 11 height 11
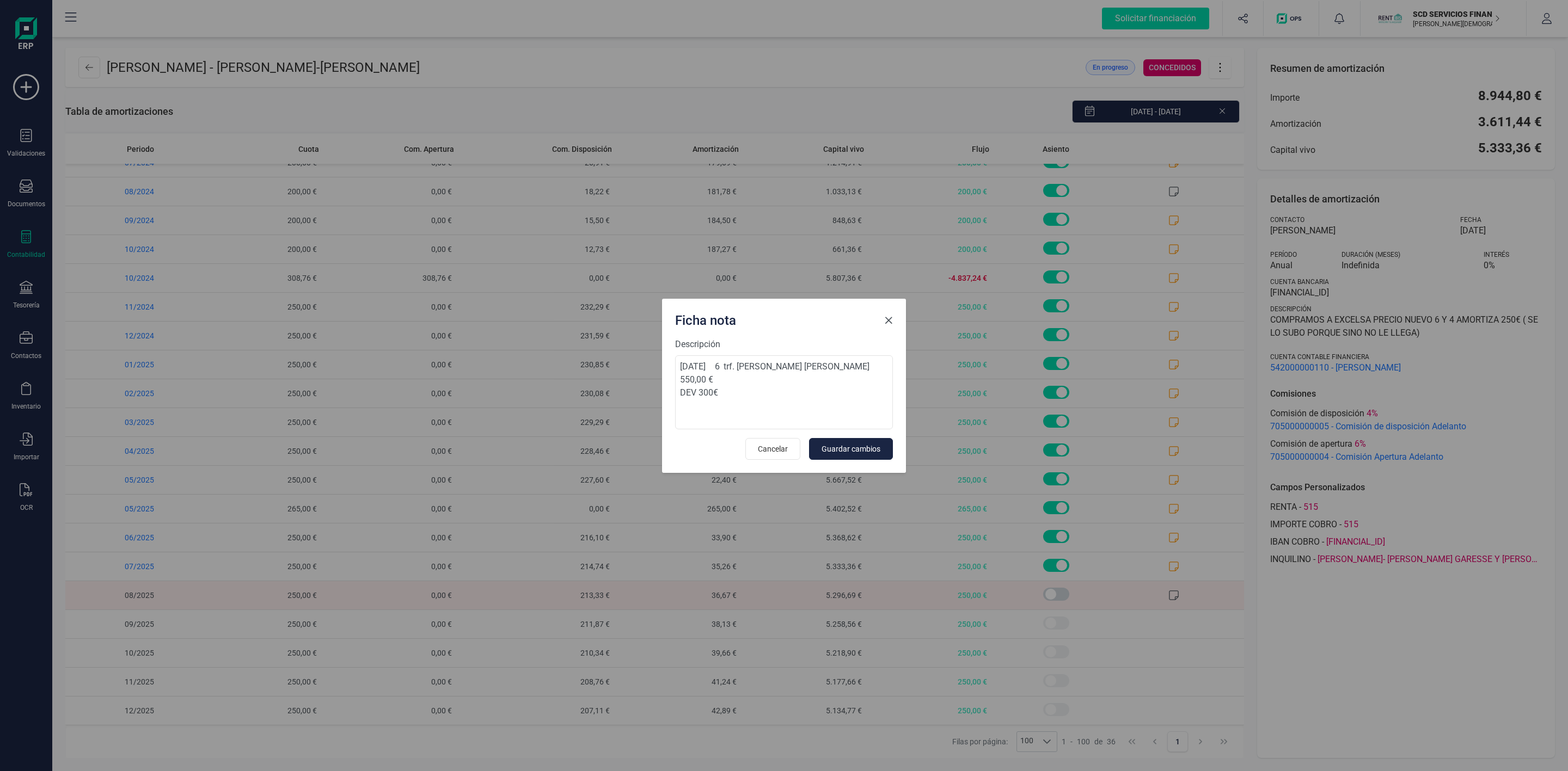
click at [889, 319] on span "Close" at bounding box center [889, 321] width 9 height 9
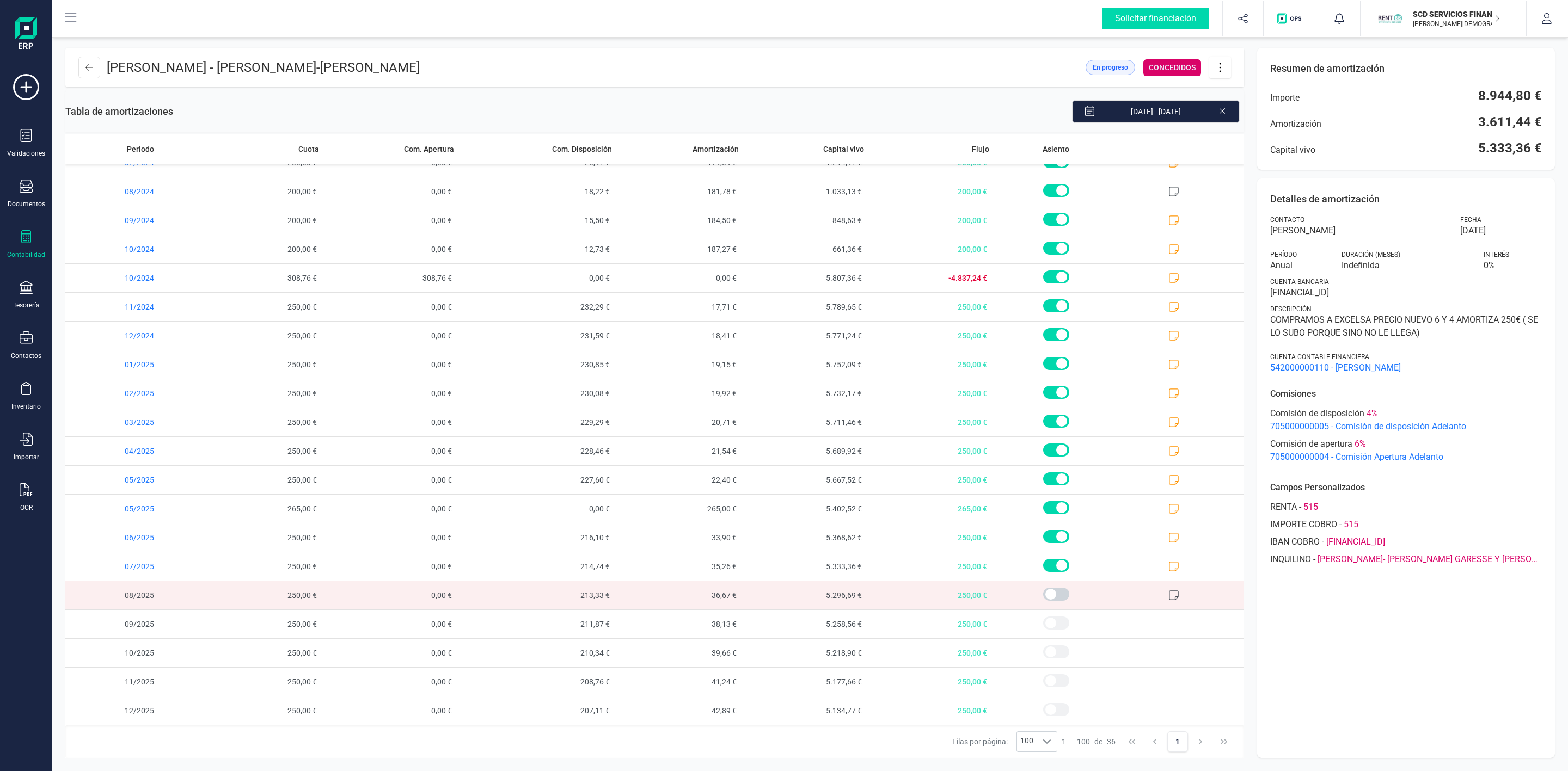
drag, startPoint x: 299, startPoint y: 22, endPoint x: 334, endPoint y: 0, distance: 41.3
click at [299, 22] on div "Solicitar financiación Importaciones completadas 0 / 0 SCD SERVICIOS FINANCIERO…" at bounding box center [810, 18] width 1514 height 35
